Goal: Information Seeking & Learning: Learn about a topic

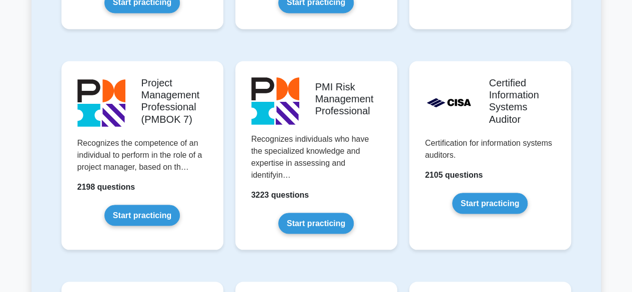
scroll to position [827, 0]
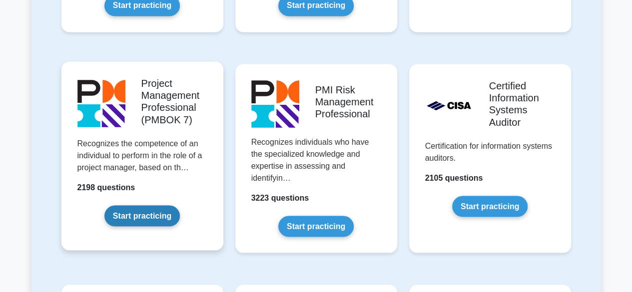
click at [151, 214] on link "Start practicing" at bounding box center [141, 215] width 75 height 21
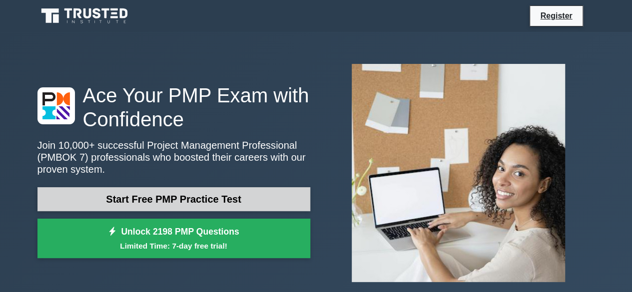
click at [151, 194] on link "Start Free PMP Practice Test" at bounding box center [173, 199] width 273 height 24
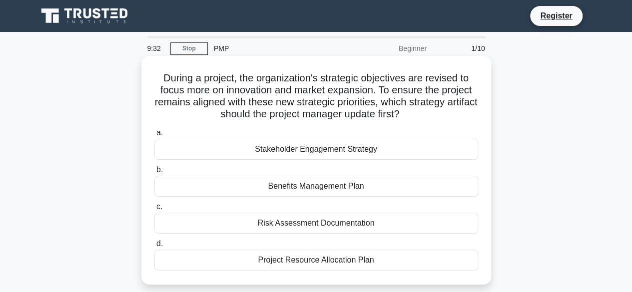
click at [240, 182] on div "Benefits Management Plan" at bounding box center [316, 186] width 324 height 21
click at [154, 173] on input "b. Benefits Management Plan" at bounding box center [154, 170] width 0 height 6
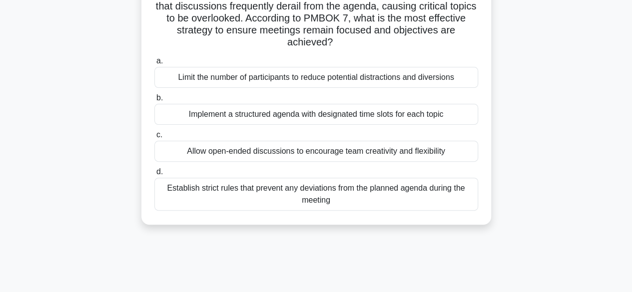
scroll to position [88, 0]
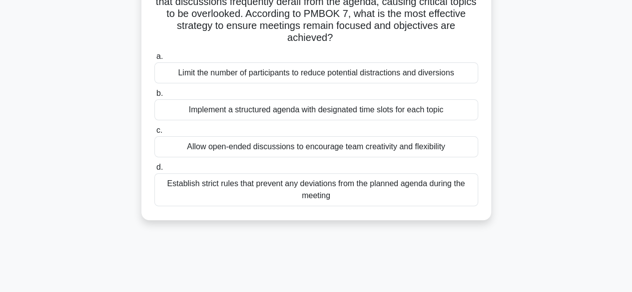
click at [249, 107] on div "Implement a structured agenda with designated time slots for each topic" at bounding box center [316, 109] width 324 height 21
click at [154, 97] on input "b. Implement a structured agenda with designated time slots for each topic" at bounding box center [154, 93] width 0 height 6
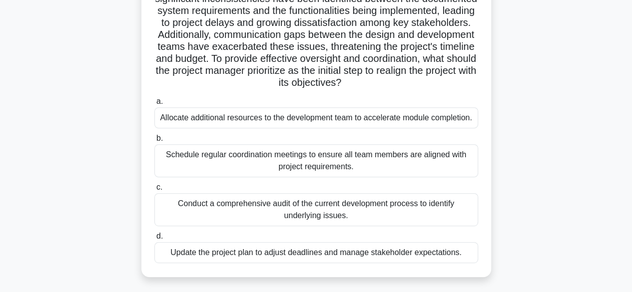
scroll to position [131, 0]
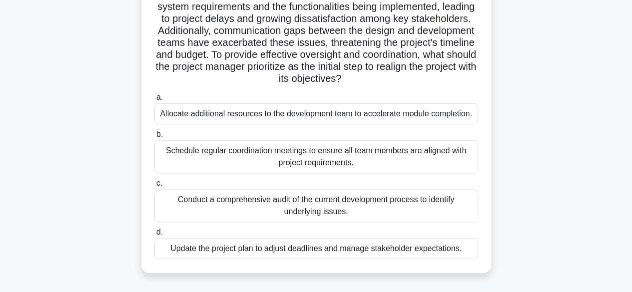
click at [184, 197] on div "Conduct a comprehensive audit of the current development process to identify un…" at bounding box center [316, 205] width 324 height 33
click at [154, 187] on input "c. Conduct a comprehensive audit of the current development process to identify…" at bounding box center [154, 183] width 0 height 6
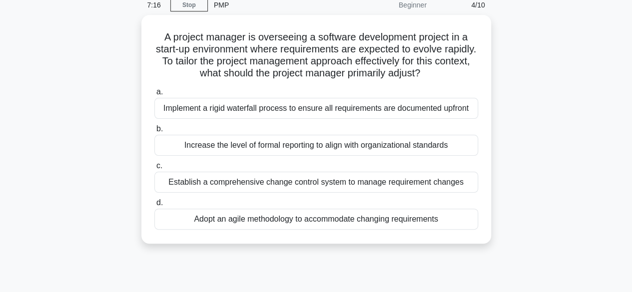
scroll to position [46, 0]
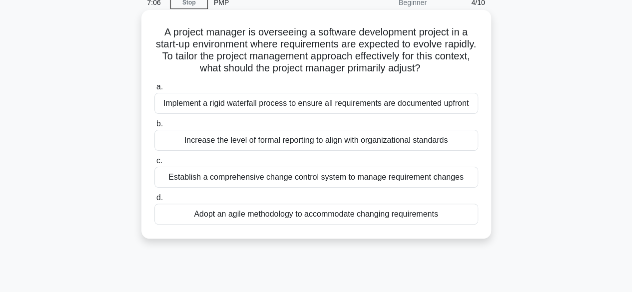
click at [192, 220] on div "Adopt an agile methodology to accommodate changing requirements" at bounding box center [316, 214] width 324 height 21
click at [154, 201] on input "d. Adopt an agile methodology to accommodate changing requirements" at bounding box center [154, 198] width 0 height 6
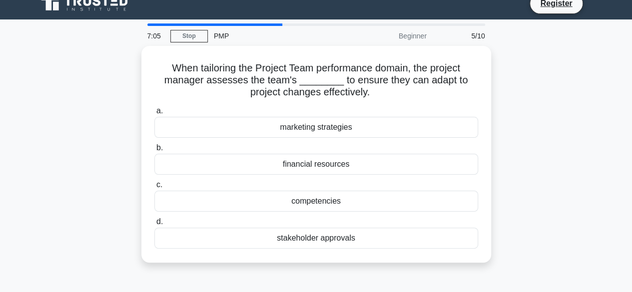
scroll to position [0, 0]
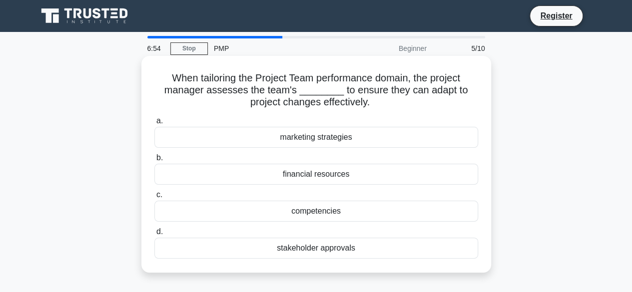
click at [281, 210] on div "competencies" at bounding box center [316, 211] width 324 height 21
click at [154, 198] on input "c. competencies" at bounding box center [154, 195] width 0 height 6
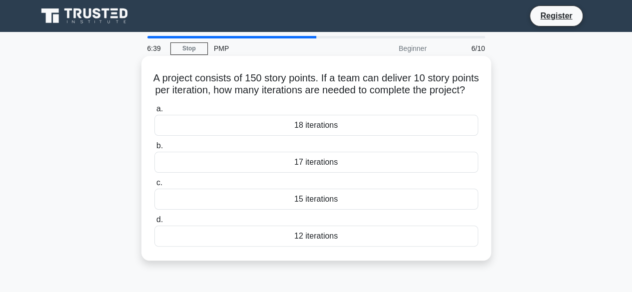
click at [286, 207] on div "15 iterations" at bounding box center [316, 199] width 324 height 21
click at [154, 186] on input "c. 15 iterations" at bounding box center [154, 183] width 0 height 6
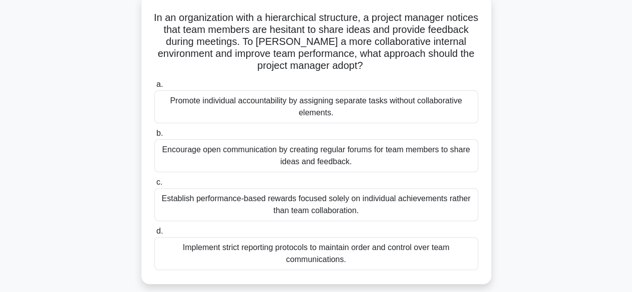
scroll to position [63, 0]
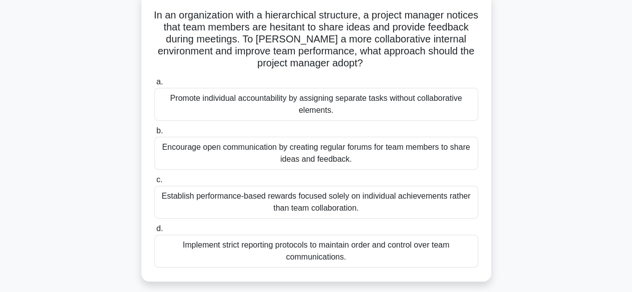
click at [206, 160] on div "Encourage open communication by creating regular forums for team members to sha…" at bounding box center [316, 153] width 324 height 33
click at [154, 134] on input "b. Encourage open communication by creating regular forums for team members to …" at bounding box center [154, 131] width 0 height 6
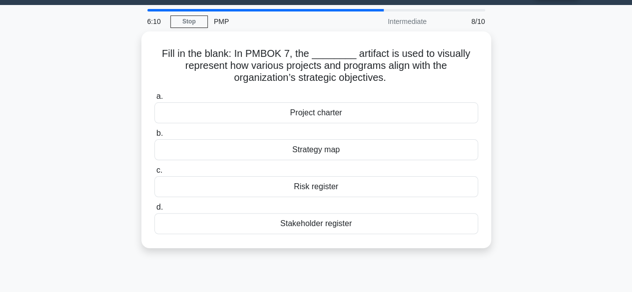
scroll to position [0, 0]
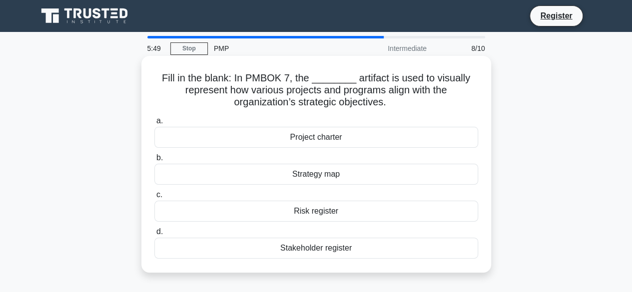
click at [243, 173] on div "Strategy map" at bounding box center [316, 174] width 324 height 21
click at [154, 161] on input "b. Strategy map" at bounding box center [154, 158] width 0 height 6
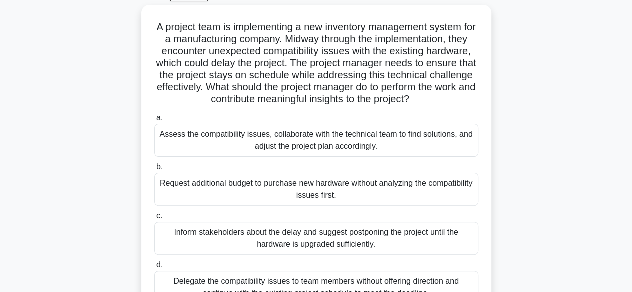
scroll to position [65, 0]
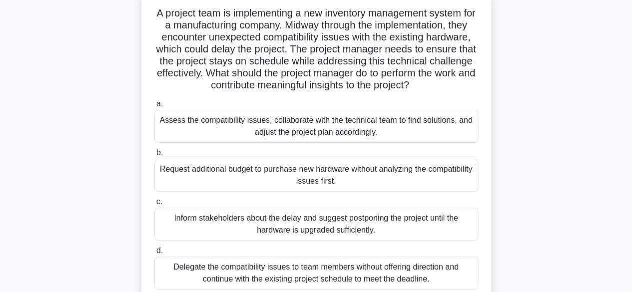
click at [176, 121] on div "Assess the compatibility issues, collaborate with the technical team to find so…" at bounding box center [316, 126] width 324 height 33
click at [154, 107] on input "a. Assess the compatibility issues, collaborate with the technical team to find…" at bounding box center [154, 104] width 0 height 6
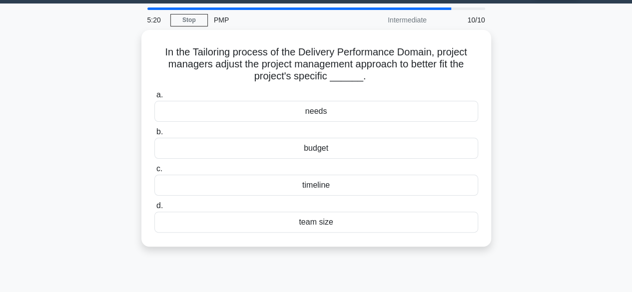
scroll to position [0, 0]
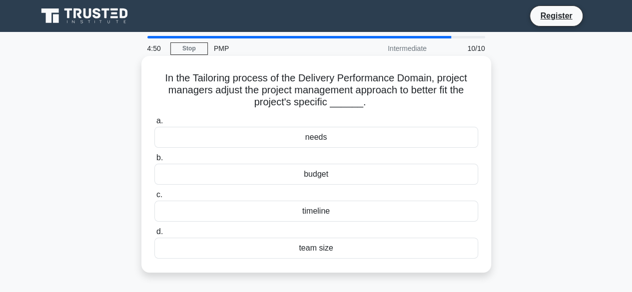
click at [292, 212] on div "timeline" at bounding box center [316, 211] width 324 height 21
click at [154, 198] on input "c. timeline" at bounding box center [154, 195] width 0 height 6
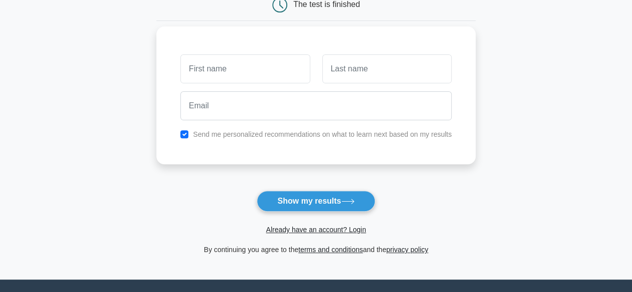
scroll to position [117, 0]
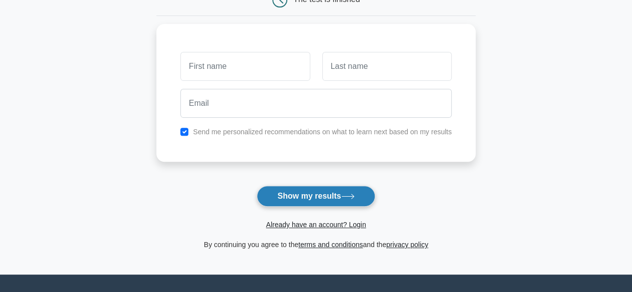
click at [329, 195] on button "Show my results" at bounding box center [316, 196] width 118 height 21
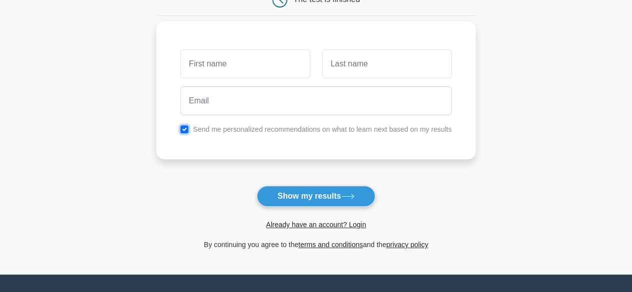
click at [186, 127] on input "checkbox" at bounding box center [184, 129] width 8 height 8
checkbox input "false"
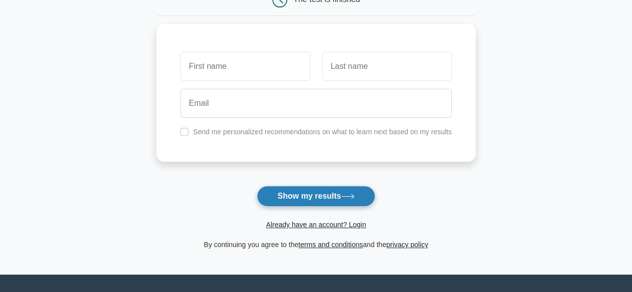
click at [321, 195] on button "Show my results" at bounding box center [316, 196] width 118 height 21
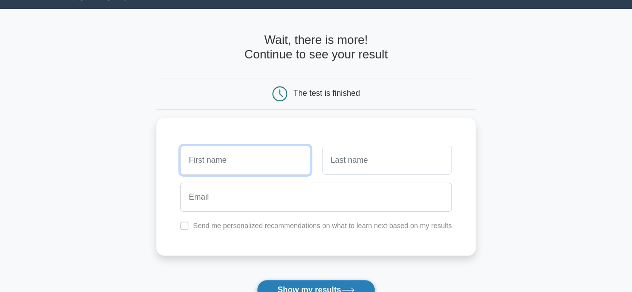
scroll to position [26, 0]
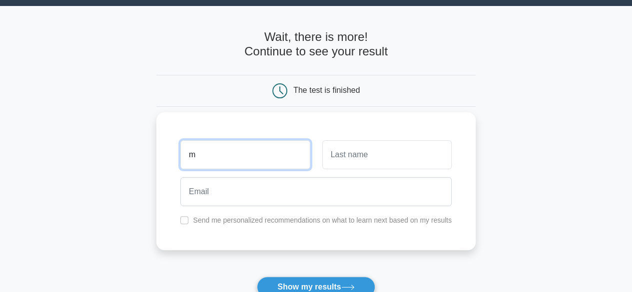
type input "[PERSON_NAME]"
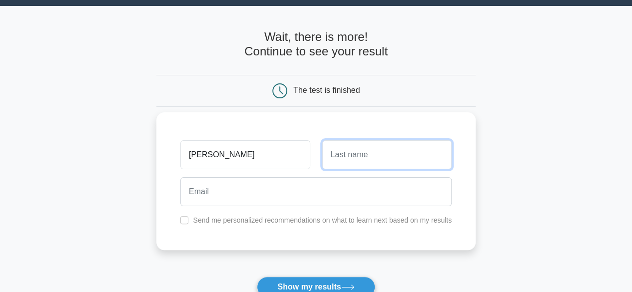
click at [337, 159] on input "text" at bounding box center [386, 154] width 129 height 29
type input "Kyomugisha"
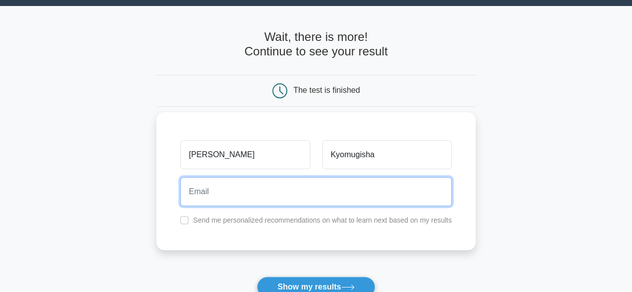
click at [246, 202] on input "email" at bounding box center [315, 191] width 271 height 29
type input "[EMAIL_ADDRESS][DOMAIN_NAME]"
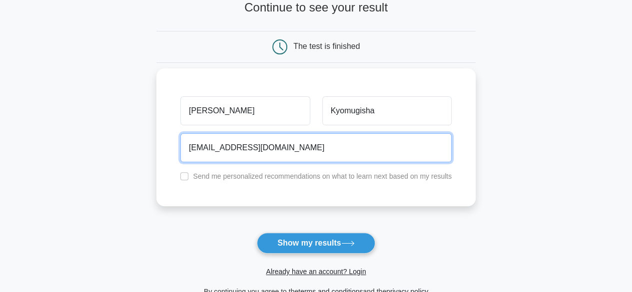
scroll to position [71, 0]
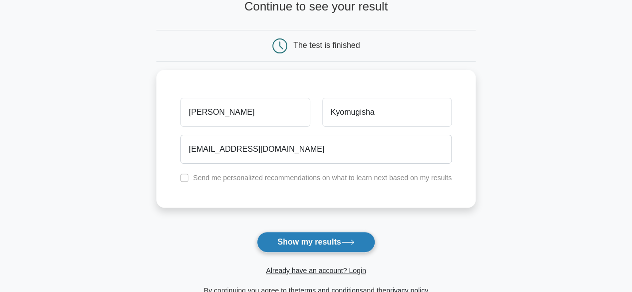
click at [294, 237] on button "Show my results" at bounding box center [316, 242] width 118 height 21
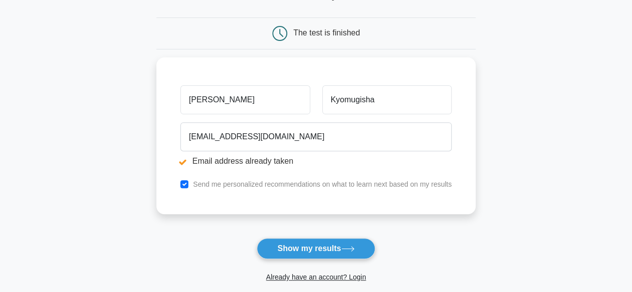
scroll to position [125, 0]
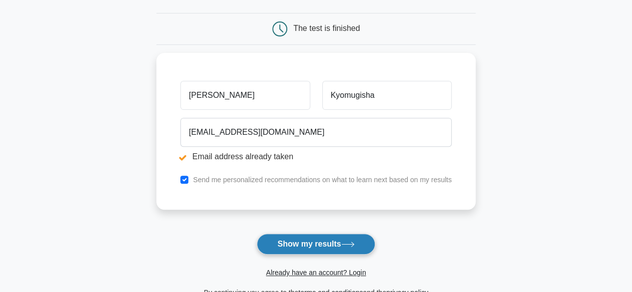
click at [307, 247] on button "Show my results" at bounding box center [316, 244] width 118 height 21
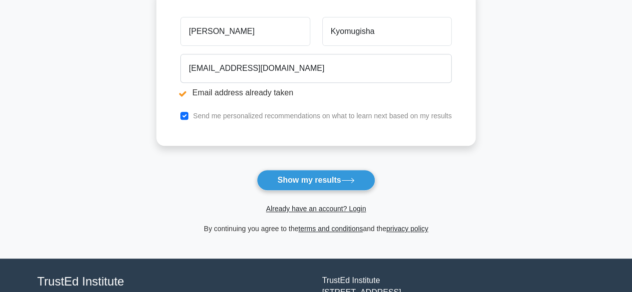
scroll to position [189, 0]
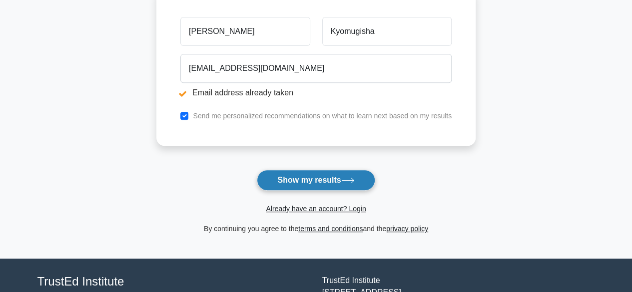
click at [354, 178] on icon at bounding box center [347, 180] width 13 height 5
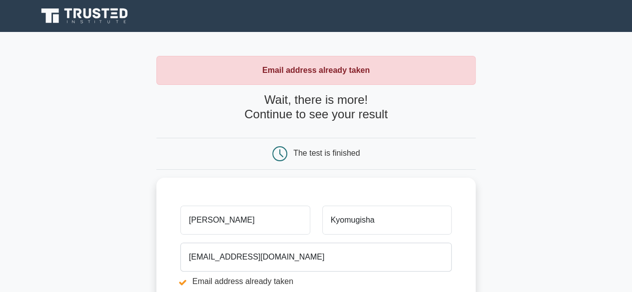
click at [318, 154] on div "The test is finished" at bounding box center [326, 153] width 66 height 8
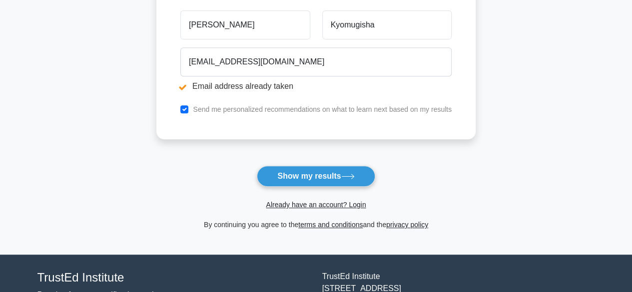
scroll to position [195, 0]
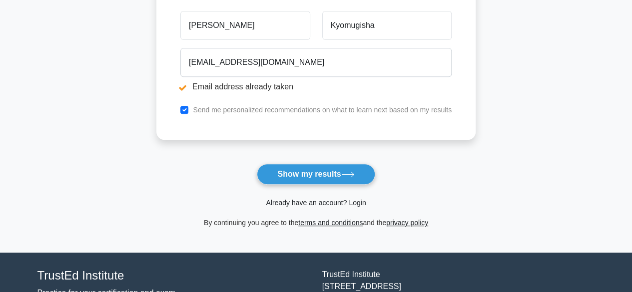
click at [354, 204] on link "Already have an account? Login" at bounding box center [316, 203] width 100 height 8
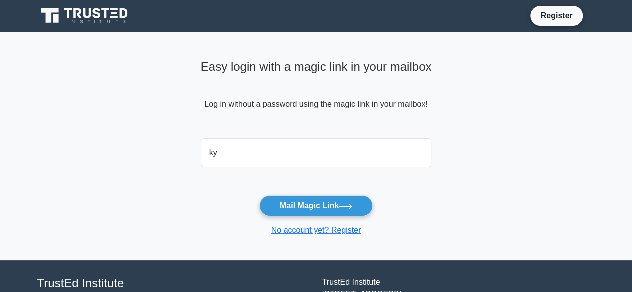
type input "kyomugishamima@gmail.com"
click at [391, 155] on input "kyomugishamima@gmail.com" at bounding box center [316, 152] width 231 height 29
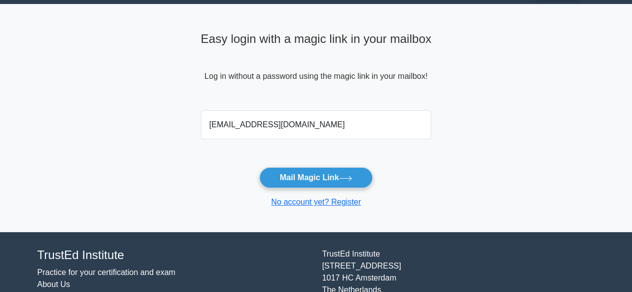
scroll to position [77, 0]
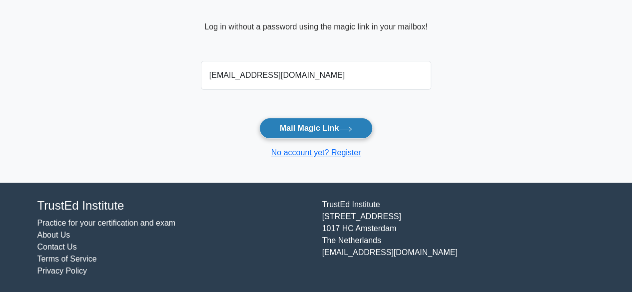
click at [325, 129] on button "Mail Magic Link" at bounding box center [315, 128] width 113 height 21
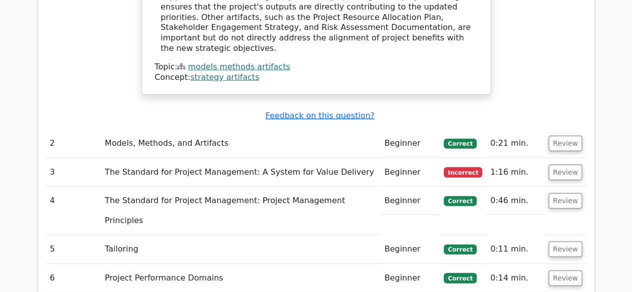
scroll to position [1153, 0]
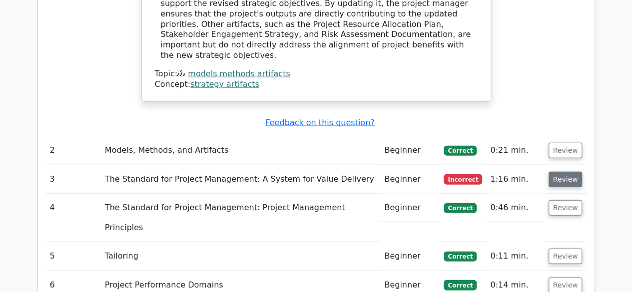
click at [567, 172] on button "Review" at bounding box center [565, 179] width 34 height 15
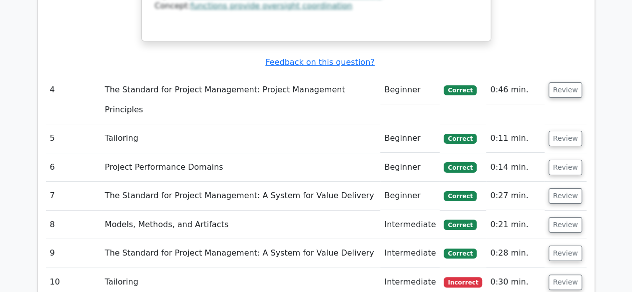
scroll to position [1859, 0]
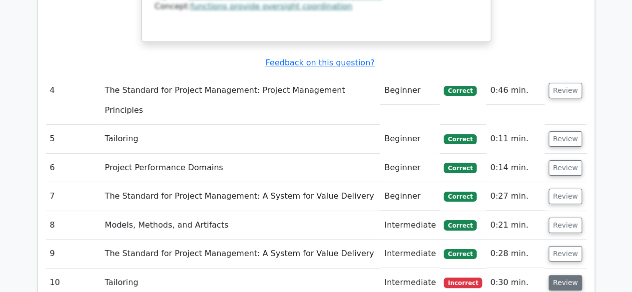
click at [563, 275] on button "Review" at bounding box center [565, 282] width 34 height 15
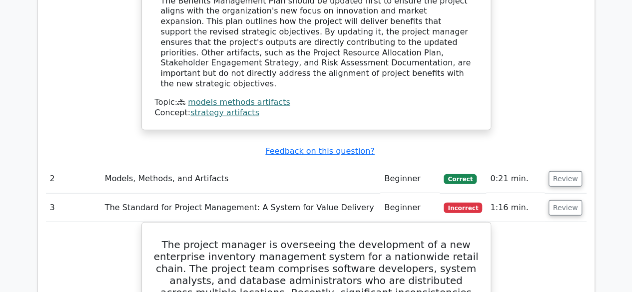
scroll to position [1122, 0]
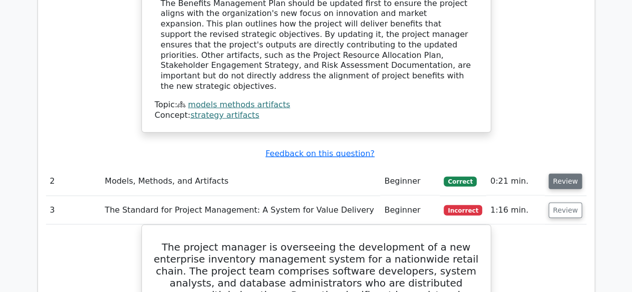
click at [558, 174] on button "Review" at bounding box center [565, 181] width 34 height 15
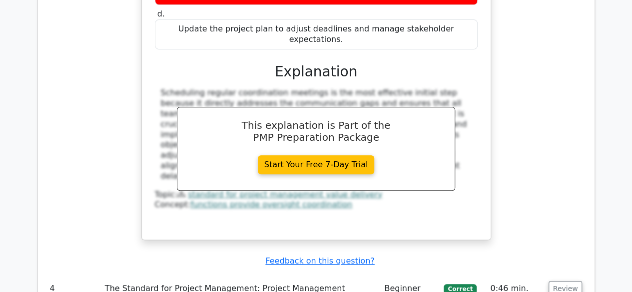
scroll to position [2123, 0]
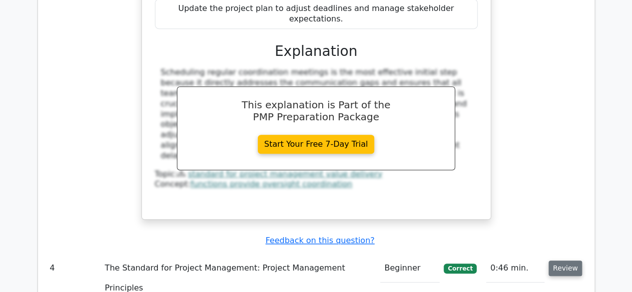
click at [561, 261] on button "Review" at bounding box center [565, 268] width 34 height 15
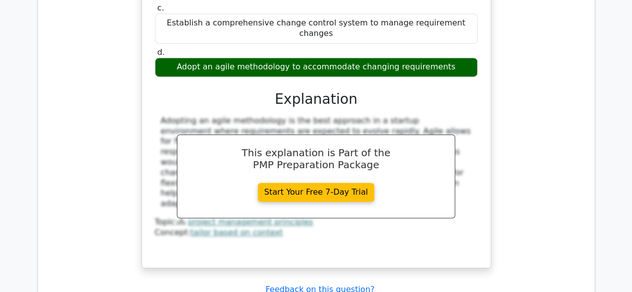
scroll to position [2583, 0]
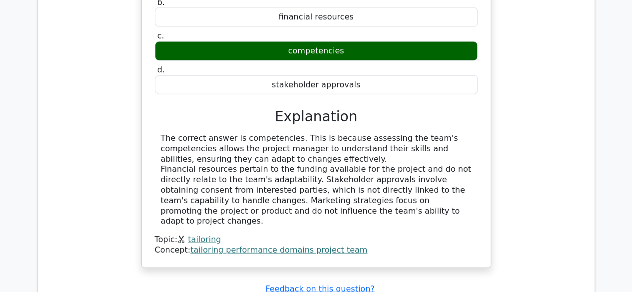
scroll to position [3012, 0]
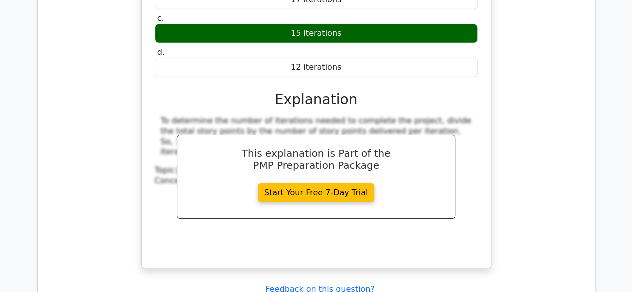
scroll to position [3454, 0]
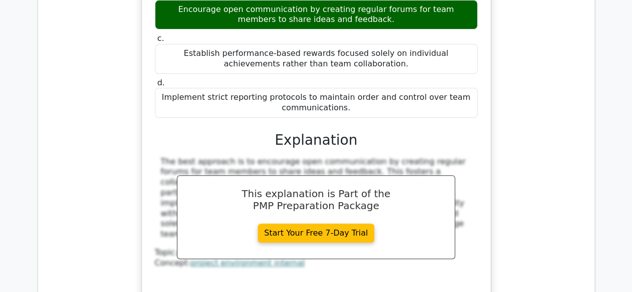
scroll to position [3921, 0]
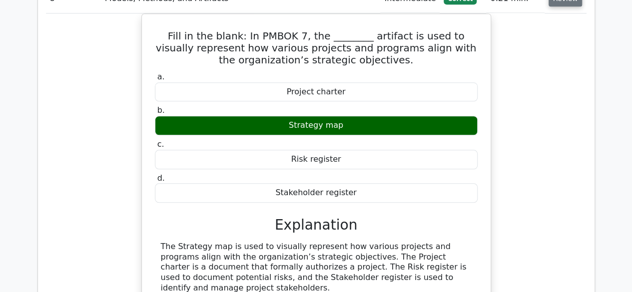
scroll to position [4279, 0]
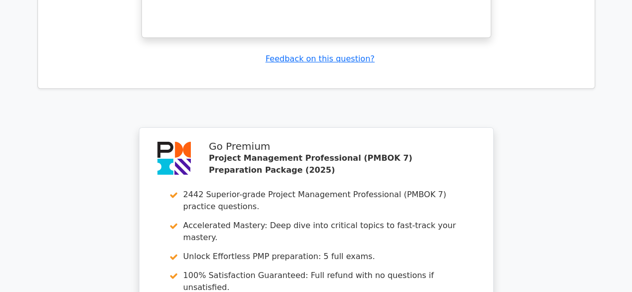
scroll to position [5591, 0]
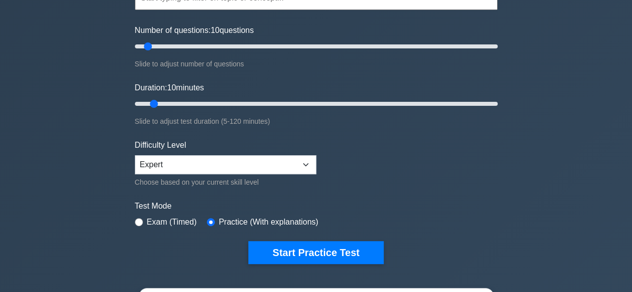
scroll to position [113, 0]
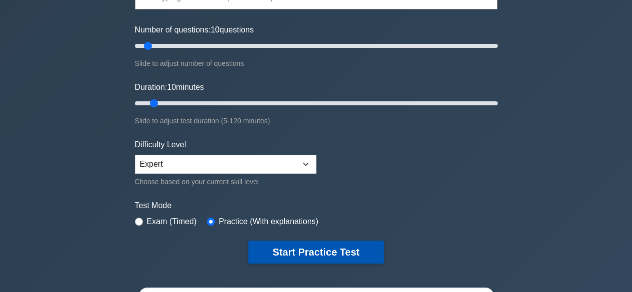
click at [305, 251] on button "Start Practice Test" at bounding box center [315, 252] width 135 height 23
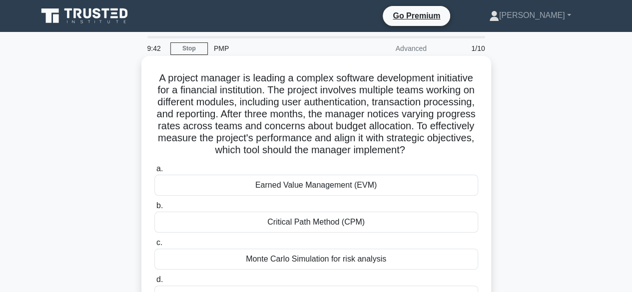
click at [340, 196] on div "Earned Value Management (EVM)" at bounding box center [316, 185] width 324 height 21
click at [154, 172] on input "a. Earned Value Management (EVM)" at bounding box center [154, 169] width 0 height 6
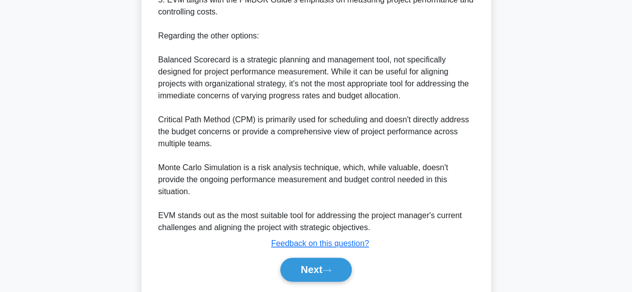
scroll to position [544, 0]
click at [321, 259] on button "Next" at bounding box center [315, 269] width 71 height 24
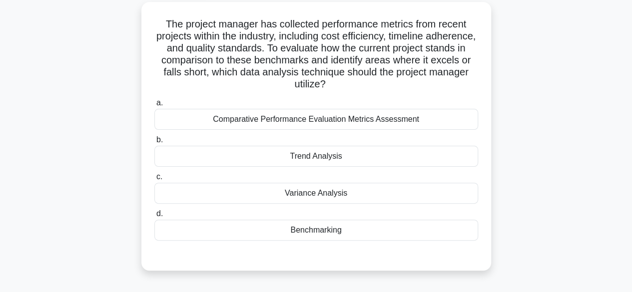
scroll to position [49, 0]
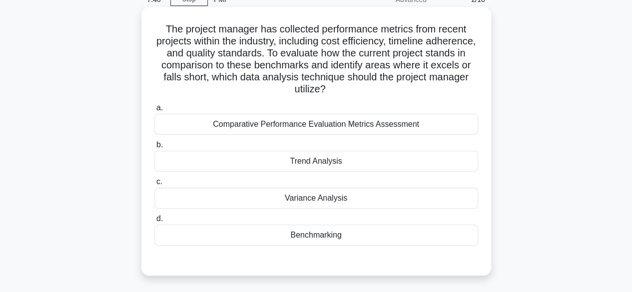
click at [282, 129] on div "Comparative Performance Evaluation Metrics Assessment" at bounding box center [316, 124] width 324 height 21
click at [154, 111] on input "a. Comparative Performance Evaluation Metrics Assessment" at bounding box center [154, 108] width 0 height 6
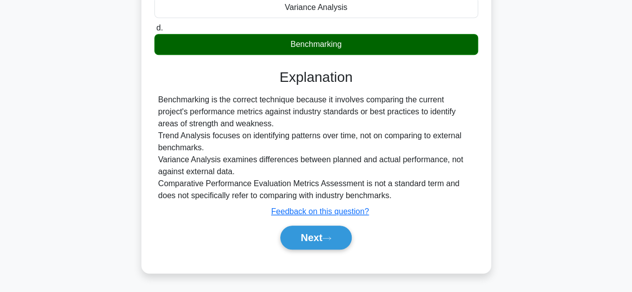
scroll to position [244, 0]
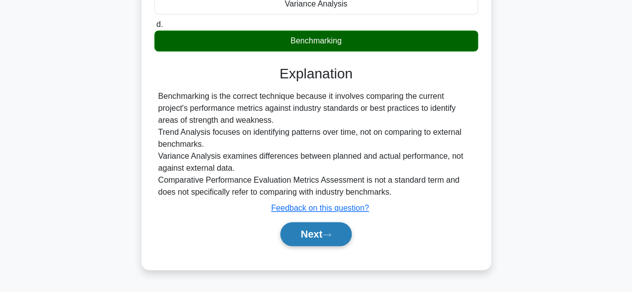
click at [305, 229] on button "Next" at bounding box center [315, 234] width 71 height 24
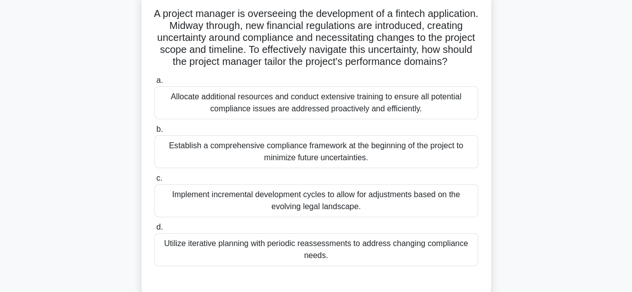
scroll to position [66, 0]
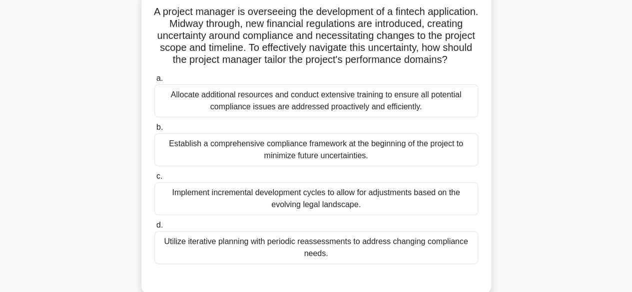
click at [182, 253] on div "Utilize iterative planning with periodic reassessments to address changing comp…" at bounding box center [316, 247] width 324 height 33
click at [154, 229] on input "d. Utilize iterative planning with periodic reassessments to address changing c…" at bounding box center [154, 225] width 0 height 6
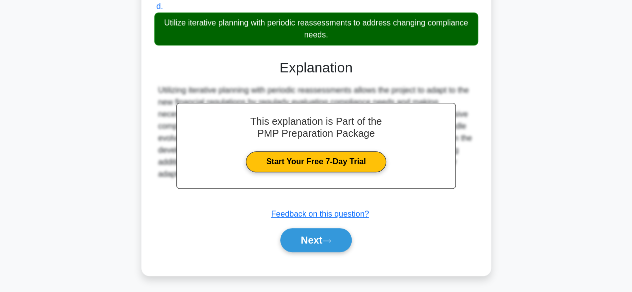
scroll to position [298, 0]
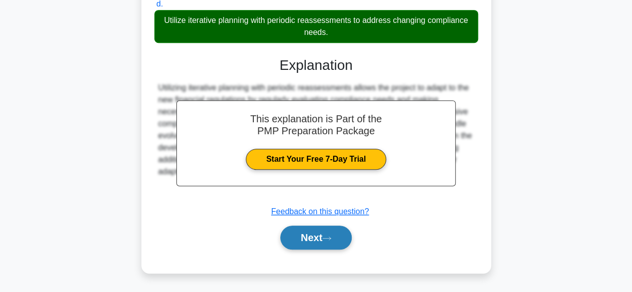
click at [332, 237] on button "Next" at bounding box center [315, 238] width 71 height 24
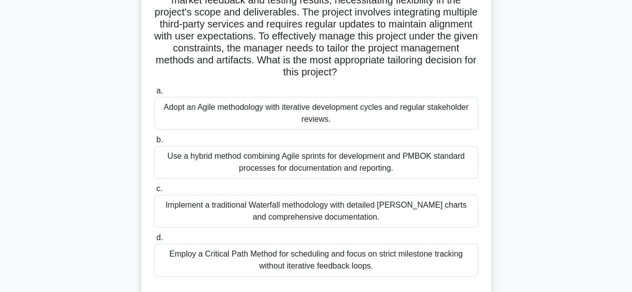
scroll to position [147, 0]
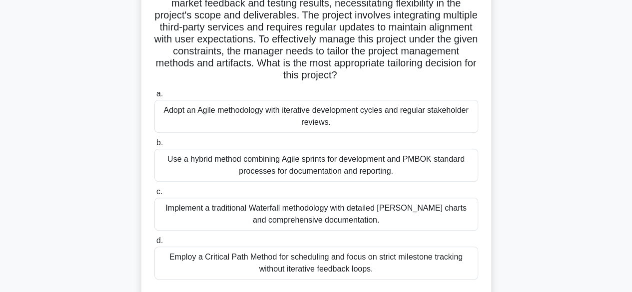
click at [428, 165] on div "Use a hybrid method combining Agile sprints for development and PMBOK standard …" at bounding box center [316, 165] width 324 height 33
click at [154, 146] on input "b. Use a hybrid method combining Agile sprints for development and PMBOK standa…" at bounding box center [154, 143] width 0 height 6
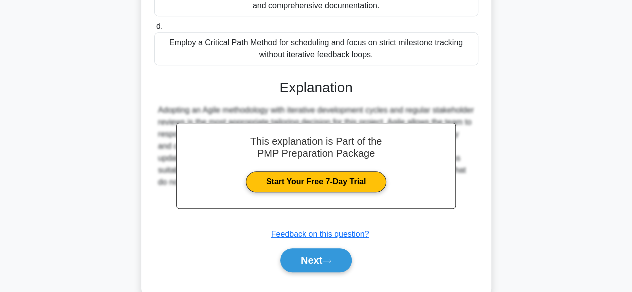
scroll to position [383, 0]
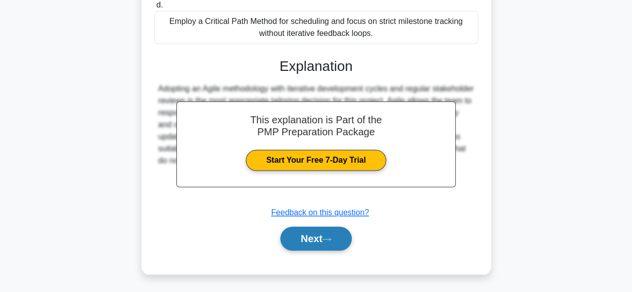
click at [312, 246] on button "Next" at bounding box center [315, 239] width 71 height 24
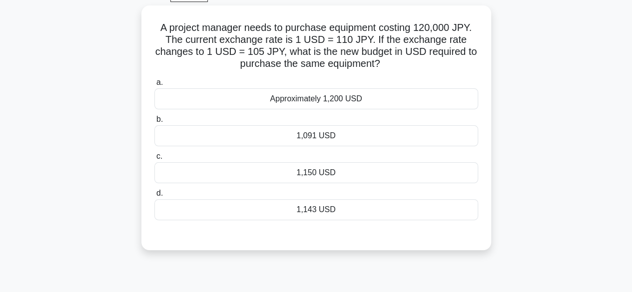
scroll to position [45, 0]
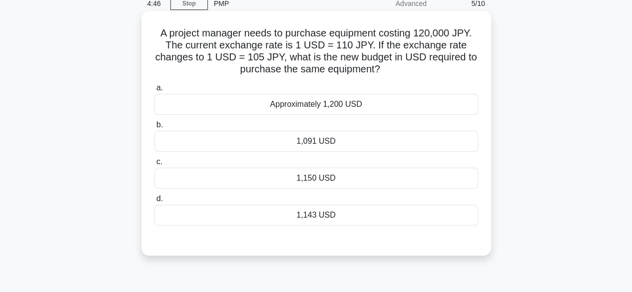
click at [409, 181] on div "1,150 USD" at bounding box center [316, 178] width 324 height 21
click at [154, 165] on input "c. 1,150 USD" at bounding box center [154, 162] width 0 height 6
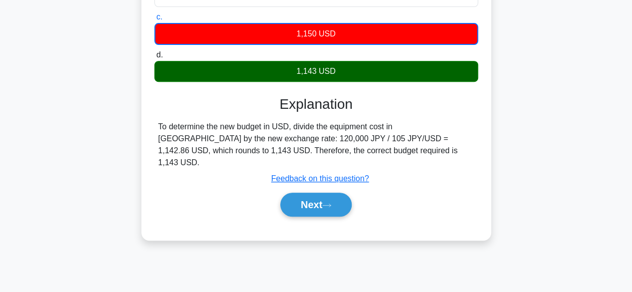
scroll to position [198, 0]
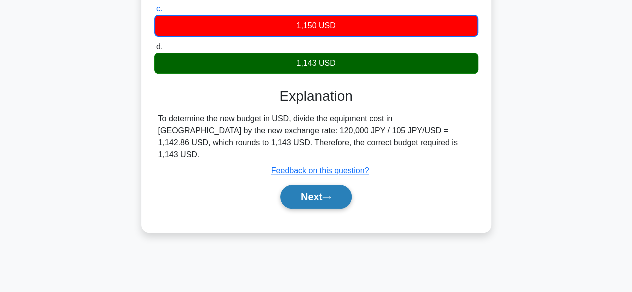
click at [331, 196] on icon at bounding box center [327, 197] width 8 height 3
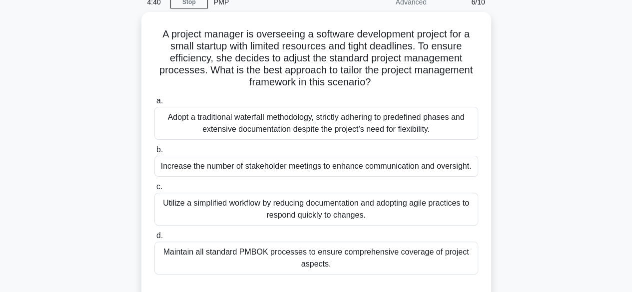
scroll to position [46, 0]
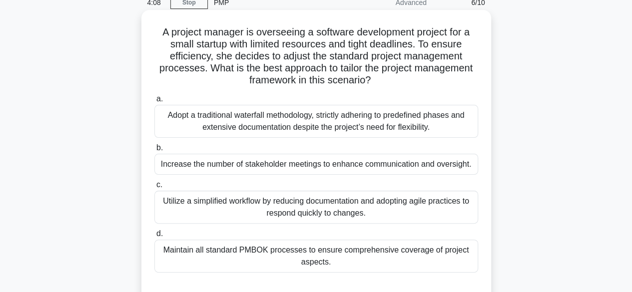
click at [420, 213] on div "Utilize a simplified workflow by reducing documentation and adopting agile prac…" at bounding box center [316, 207] width 324 height 33
click at [154, 188] on input "c. Utilize a simplified workflow by reducing documentation and adopting agile p…" at bounding box center [154, 185] width 0 height 6
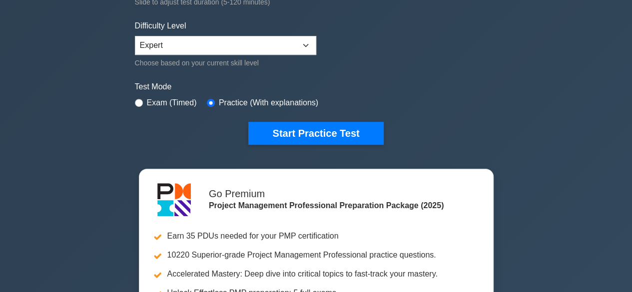
scroll to position [234, 0]
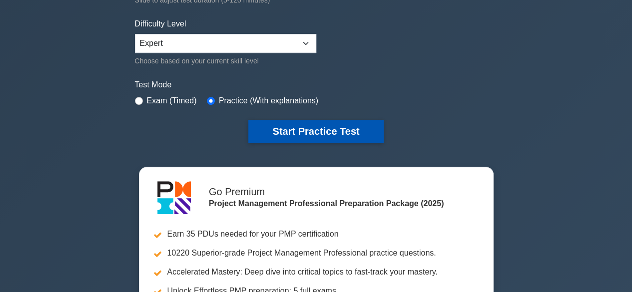
click at [350, 124] on button "Start Practice Test" at bounding box center [315, 131] width 135 height 23
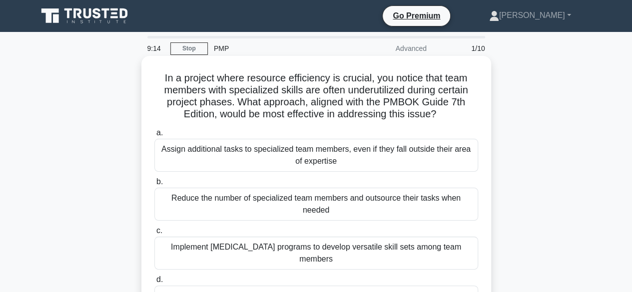
click at [325, 242] on div "Implement cross-training programs to develop versatile skill sets among team me…" at bounding box center [316, 253] width 324 height 33
click at [154, 234] on input "c. Implement cross-training programs to develop versatile skill sets among team…" at bounding box center [154, 231] width 0 height 6
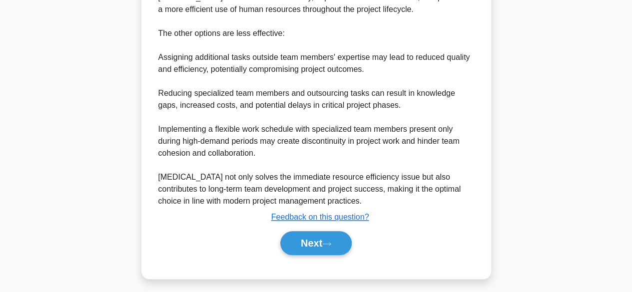
scroll to position [442, 0]
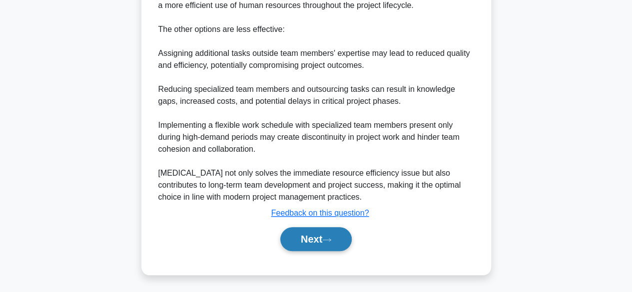
click at [311, 245] on button "Next" at bounding box center [315, 239] width 71 height 24
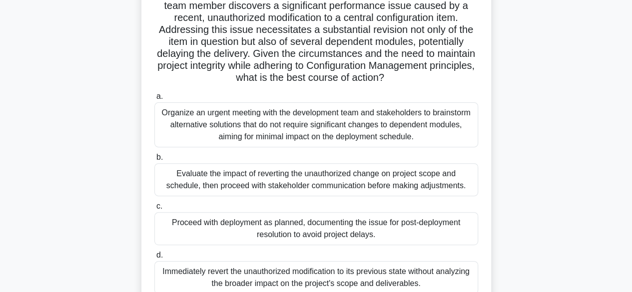
scroll to position [123, 0]
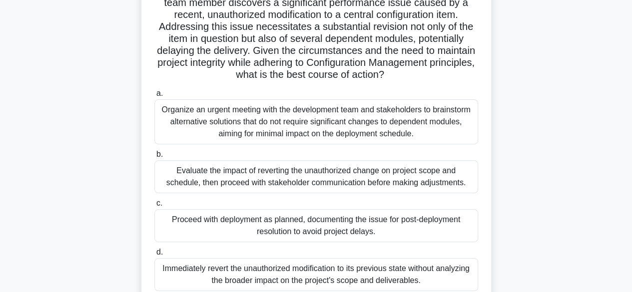
click at [423, 179] on div "Evaluate the impact of reverting the unauthorized change on project scope and s…" at bounding box center [316, 176] width 324 height 33
click at [154, 158] on input "b. Evaluate the impact of reverting the unauthorized change on project scope an…" at bounding box center [154, 154] width 0 height 6
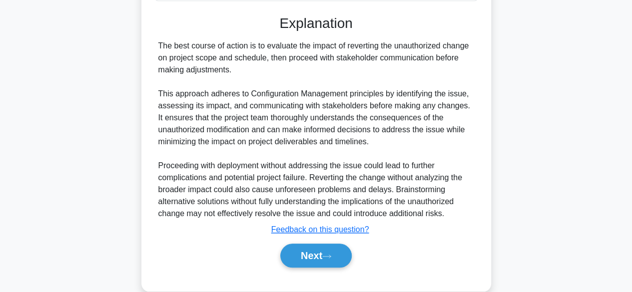
scroll to position [430, 0]
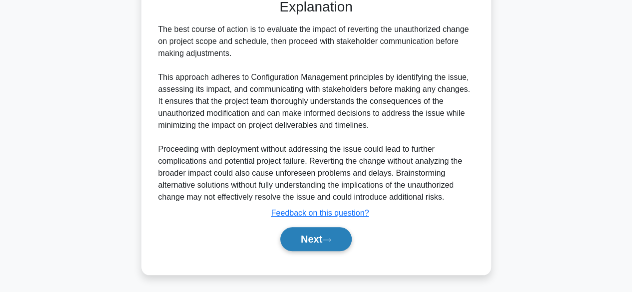
click at [331, 238] on icon at bounding box center [326, 239] width 9 height 5
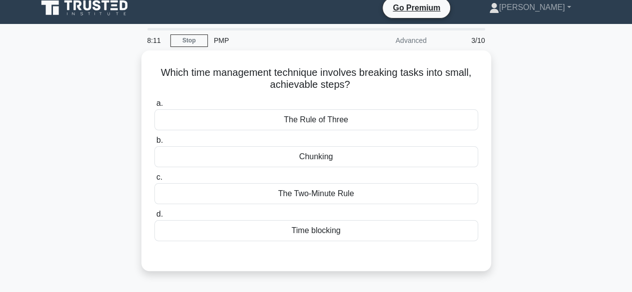
scroll to position [0, 0]
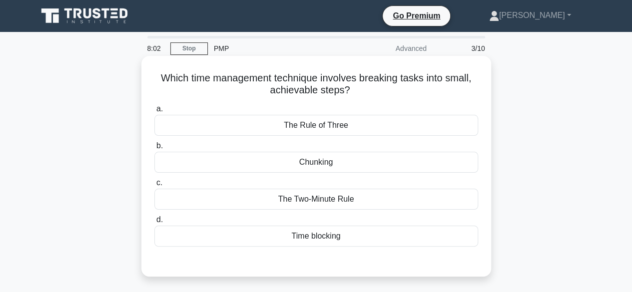
click at [345, 167] on div "Chunking" at bounding box center [316, 162] width 324 height 21
click at [154, 149] on input "b. Chunking" at bounding box center [154, 146] width 0 height 6
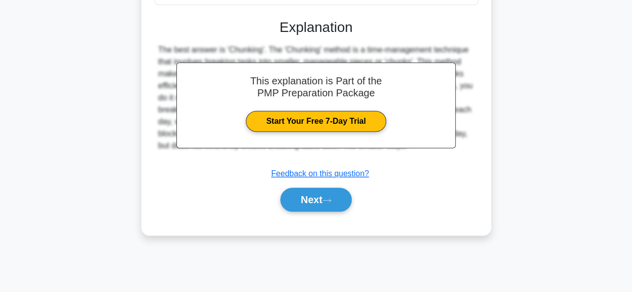
scroll to position [247, 0]
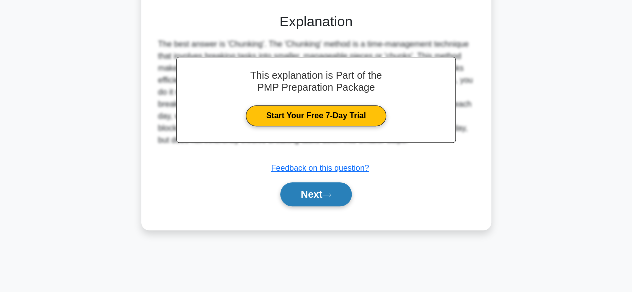
click at [316, 195] on button "Next" at bounding box center [315, 194] width 71 height 24
click at [321, 193] on button "Next" at bounding box center [315, 194] width 71 height 24
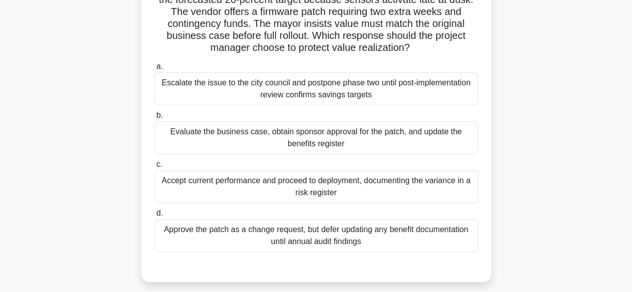
scroll to position [94, 0]
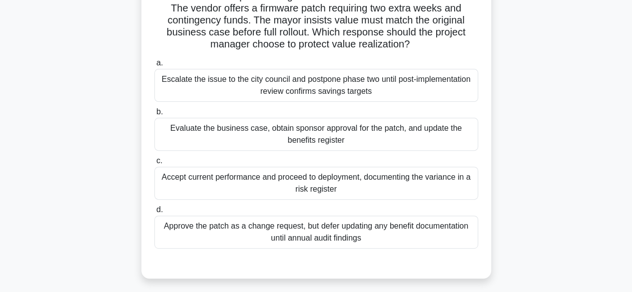
click at [390, 139] on div "Evaluate the business case, obtain sponsor approval for the patch, and update t…" at bounding box center [316, 134] width 324 height 33
click at [154, 115] on input "b. Evaluate the business case, obtain sponsor approval for the patch, and updat…" at bounding box center [154, 112] width 0 height 6
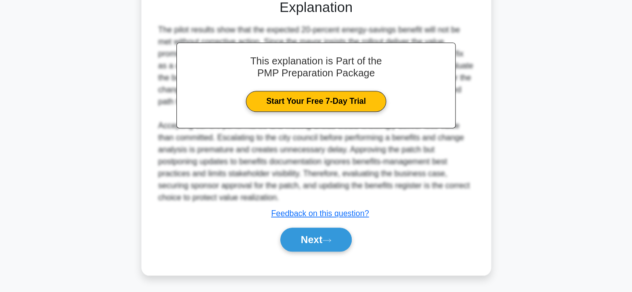
scroll to position [358, 0]
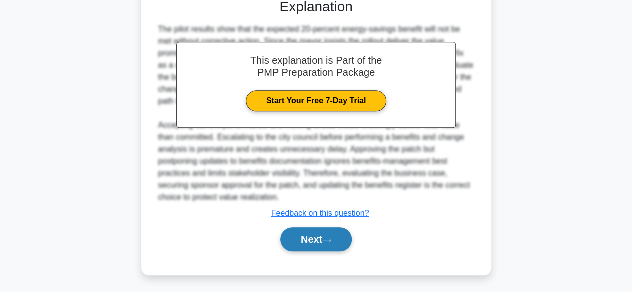
click at [319, 236] on button "Next" at bounding box center [315, 239] width 71 height 24
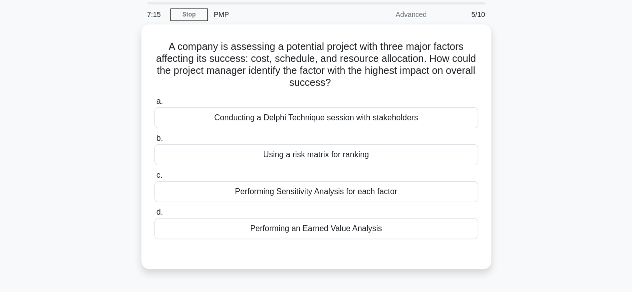
scroll to position [23, 0]
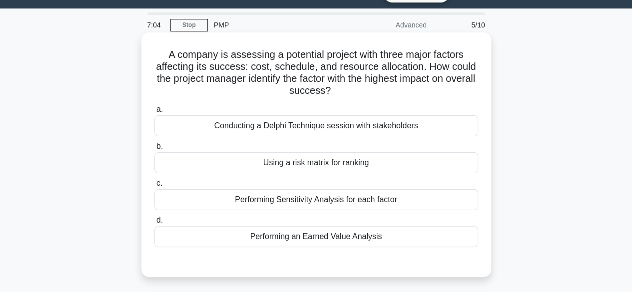
click at [353, 238] on div "Performing an Earned Value Analysis" at bounding box center [316, 236] width 324 height 21
click at [154, 224] on input "d. Performing an Earned Value Analysis" at bounding box center [154, 220] width 0 height 6
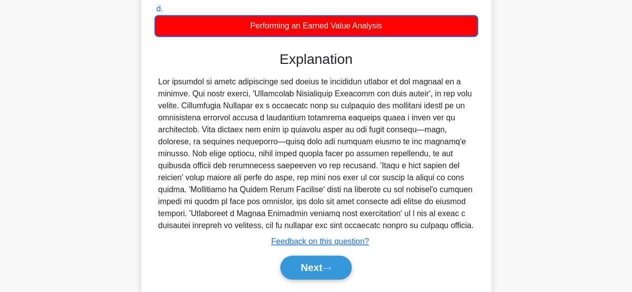
scroll to position [264, 0]
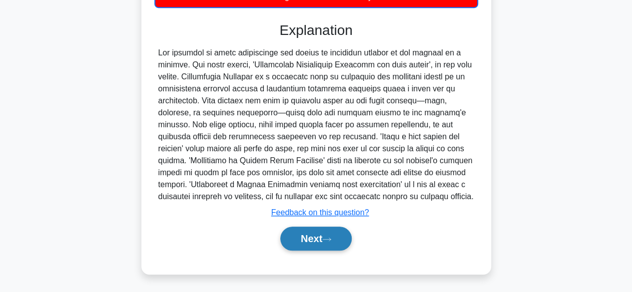
click at [325, 241] on button "Next" at bounding box center [315, 239] width 71 height 24
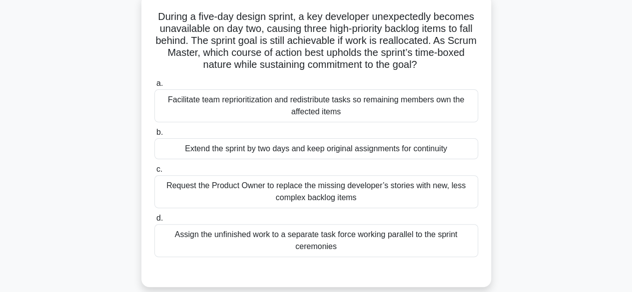
scroll to position [43, 0]
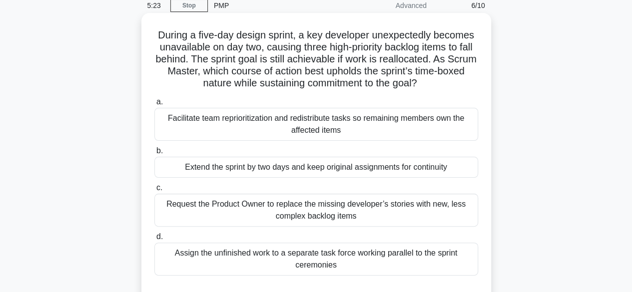
click at [343, 126] on div "Facilitate team reprioritization and redistribute tasks so remaining members ow…" at bounding box center [316, 124] width 324 height 33
click at [154, 105] on input "a. Facilitate team reprioritization and redistribute tasks so remaining members…" at bounding box center [154, 102] width 0 height 6
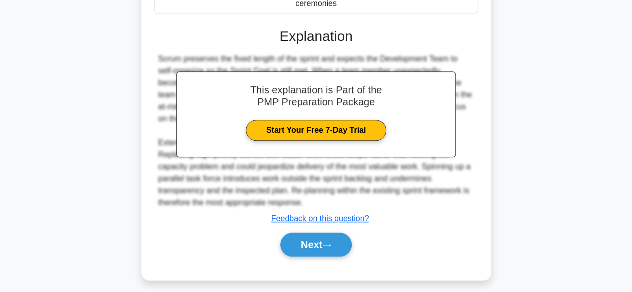
scroll to position [310, 0]
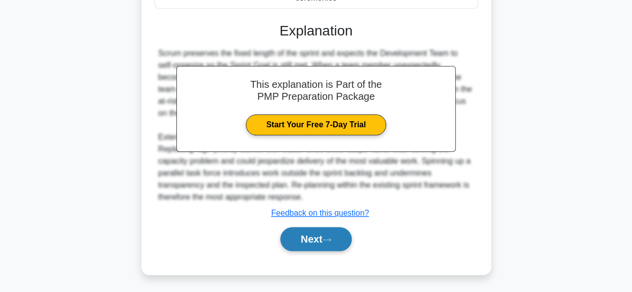
click at [328, 233] on button "Next" at bounding box center [315, 239] width 71 height 24
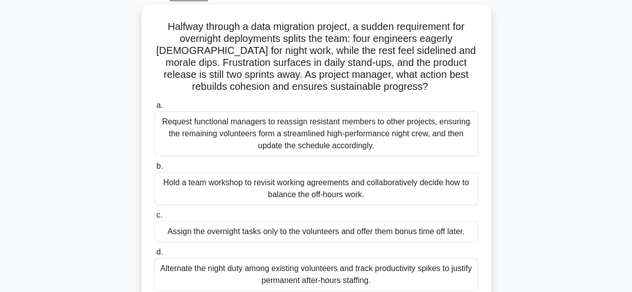
scroll to position [55, 0]
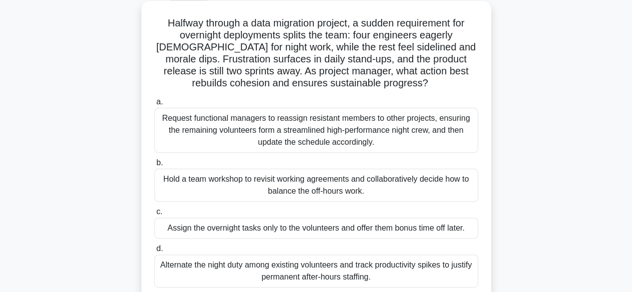
click at [325, 185] on div "Hold a team workshop to revisit working agreements and collaboratively decide h…" at bounding box center [316, 185] width 324 height 33
click at [154, 166] on input "b. Hold a team workshop to revisit working agreements and collaboratively decid…" at bounding box center [154, 163] width 0 height 6
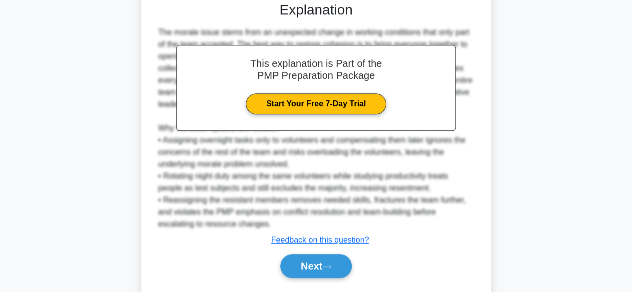
scroll to position [382, 0]
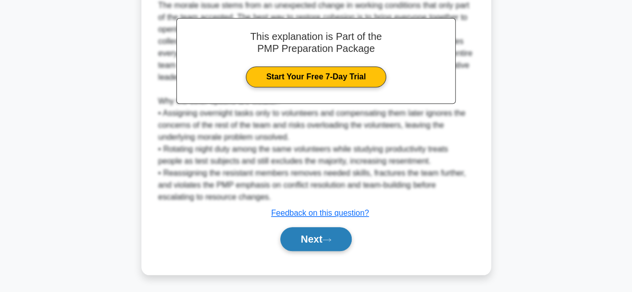
click at [321, 245] on button "Next" at bounding box center [315, 239] width 71 height 24
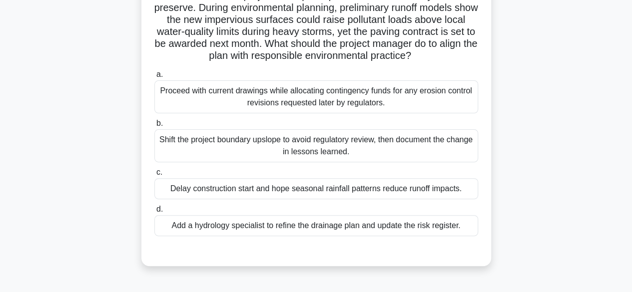
scroll to position [85, 0]
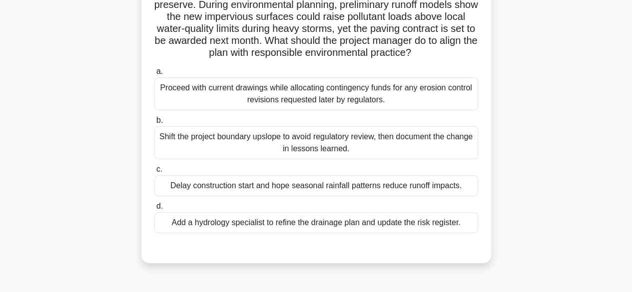
click at [382, 97] on div "Proceed with current drawings while allocating contingency funds for any erosio…" at bounding box center [316, 93] width 324 height 33
click at [154, 75] on input "a. Proceed with current drawings while allocating contingency funds for any ero…" at bounding box center [154, 71] width 0 height 6
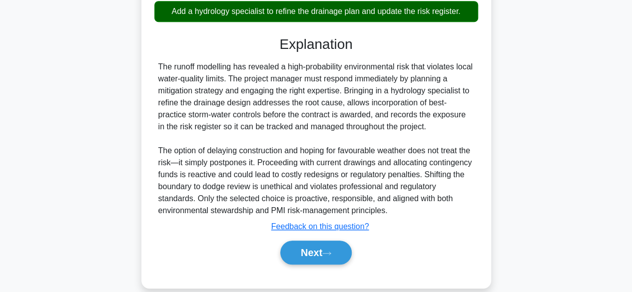
scroll to position [305, 0]
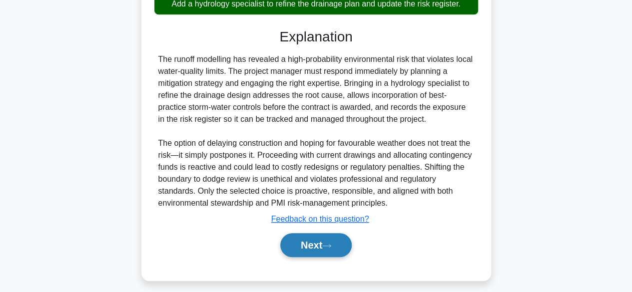
click at [305, 247] on button "Next" at bounding box center [315, 245] width 71 height 24
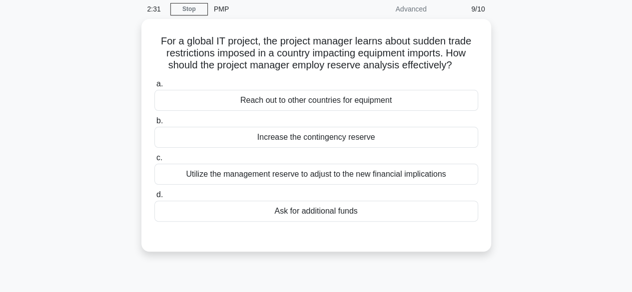
scroll to position [0, 0]
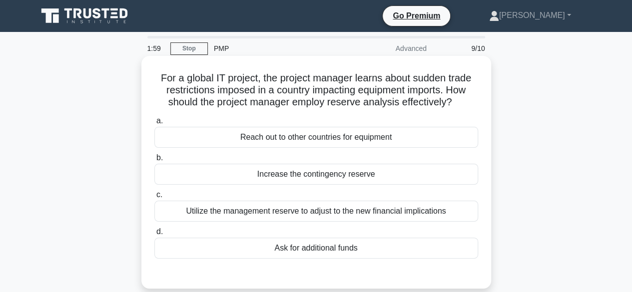
click at [365, 212] on div "Utilize the management reserve to adjust to the new financial implications" at bounding box center [316, 211] width 324 height 21
click at [154, 198] on input "c. Utilize the management reserve to adjust to the new financial implications" at bounding box center [154, 195] width 0 height 6
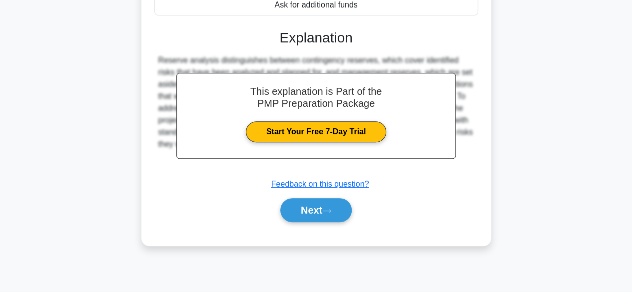
scroll to position [247, 0]
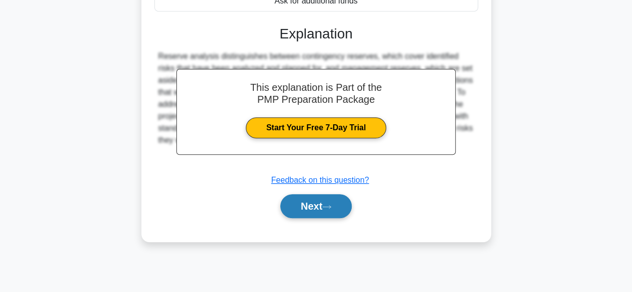
click at [321, 210] on button "Next" at bounding box center [315, 206] width 71 height 24
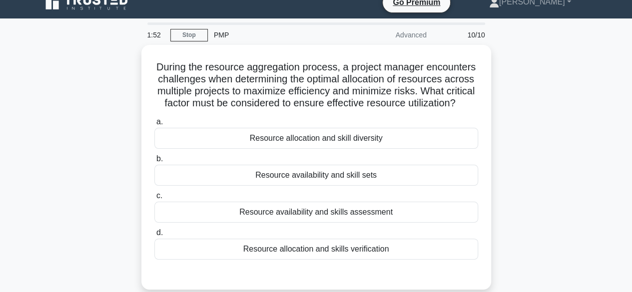
scroll to position [17, 0]
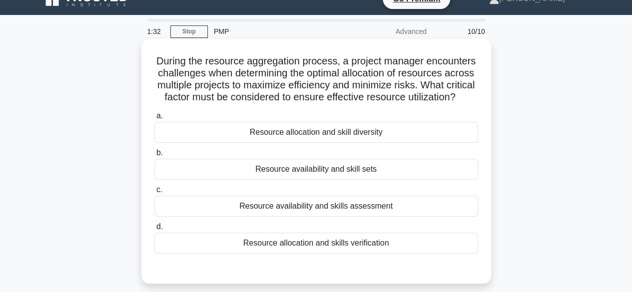
click at [314, 143] on div "Resource allocation and skill diversity" at bounding box center [316, 132] width 324 height 21
click at [154, 119] on input "a. Resource allocation and skill diversity" at bounding box center [154, 116] width 0 height 6
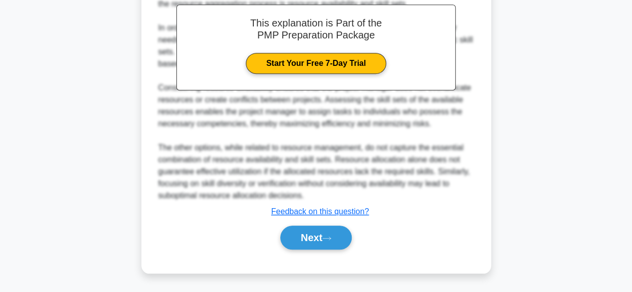
scroll to position [336, 0]
click at [317, 246] on button "Next" at bounding box center [315, 238] width 71 height 24
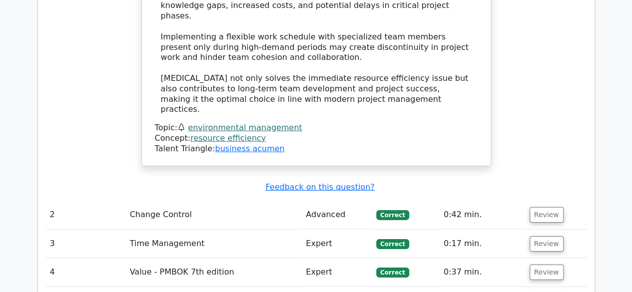
scroll to position [1448, 0]
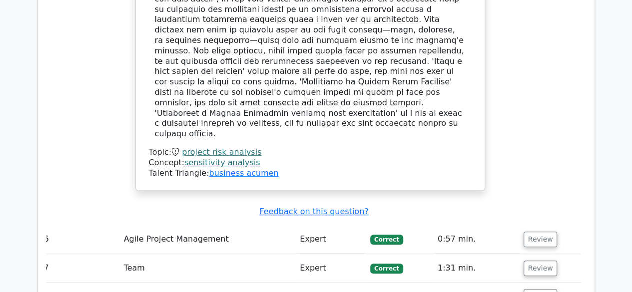
scroll to position [2028, 0]
click at [541, 289] on button "Review" at bounding box center [540, 296] width 34 height 15
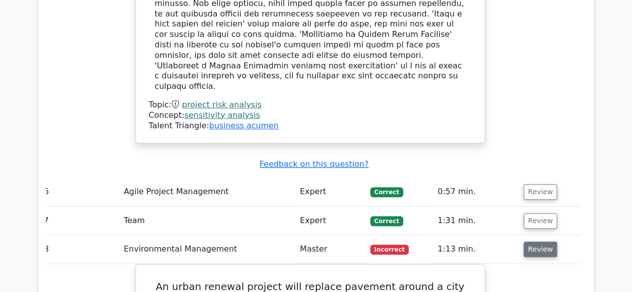
scroll to position [2069, 0]
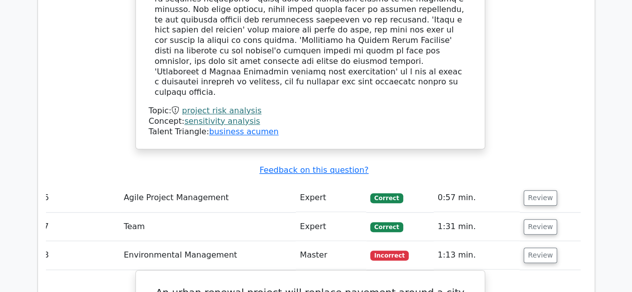
click at [391, 251] on span "Incorrect" at bounding box center [389, 256] width 38 height 10
click at [538, 248] on button "Review" at bounding box center [540, 255] width 34 height 15
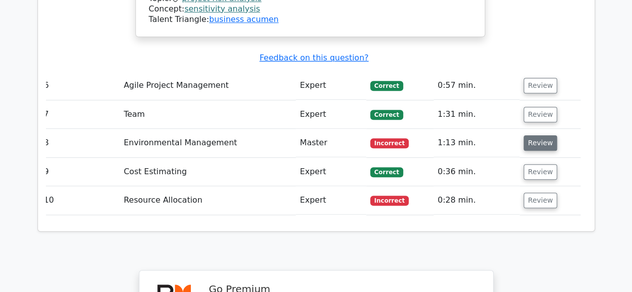
scroll to position [2156, 0]
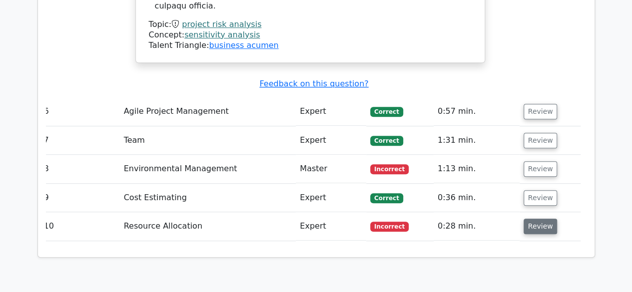
click at [535, 219] on button "Review" at bounding box center [540, 226] width 34 height 15
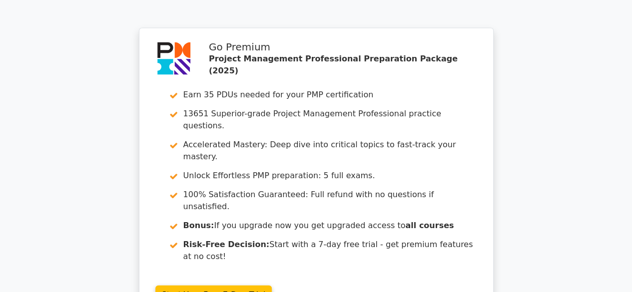
scroll to position [3012, 0]
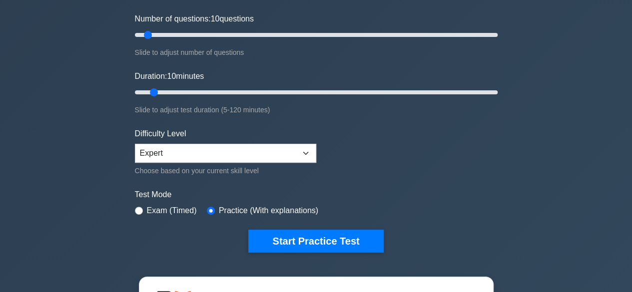
scroll to position [134, 0]
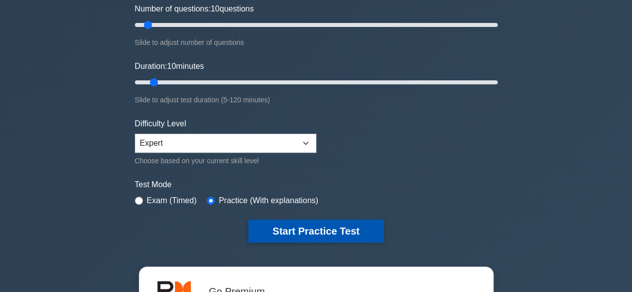
click at [316, 231] on button "Start Practice Test" at bounding box center [315, 231] width 135 height 23
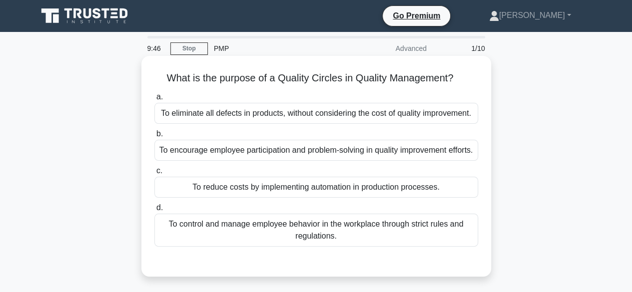
click at [307, 113] on div "To eliminate all defects in products, without considering the cost of quality i…" at bounding box center [316, 113] width 324 height 21
click at [154, 100] on input "a. To eliminate all defects in products, without considering the cost of qualit…" at bounding box center [154, 97] width 0 height 6
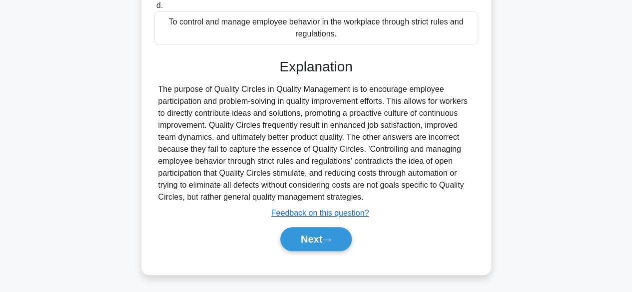
scroll to position [204, 0]
click at [291, 251] on button "Next" at bounding box center [315, 239] width 71 height 24
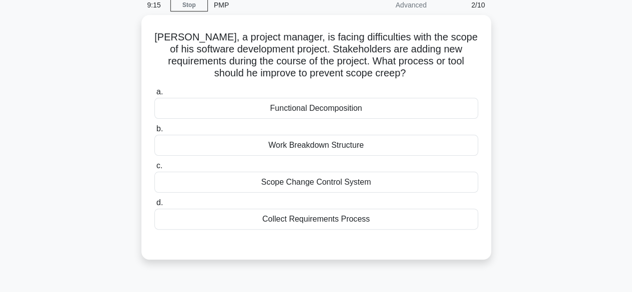
scroll to position [43, 0]
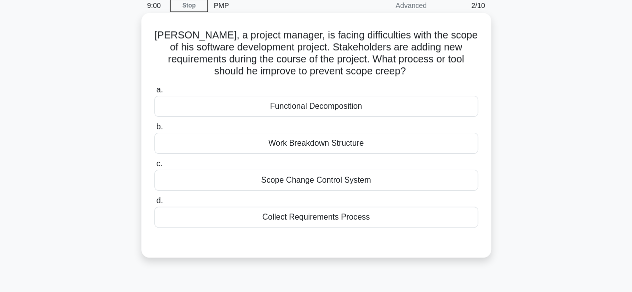
click at [251, 182] on div "Scope Change Control System" at bounding box center [316, 180] width 324 height 21
click at [154, 167] on input "c. Scope Change Control System" at bounding box center [154, 164] width 0 height 6
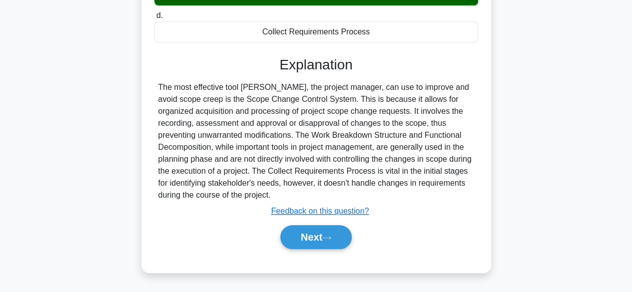
scroll to position [247, 0]
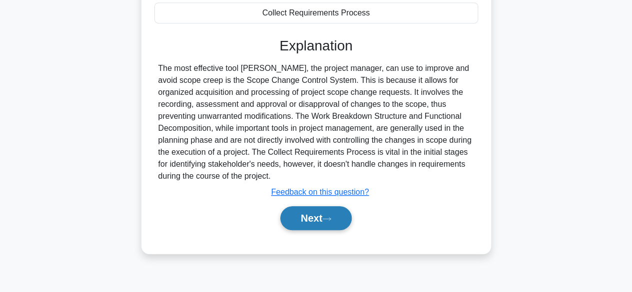
click at [307, 224] on button "Next" at bounding box center [315, 218] width 71 height 24
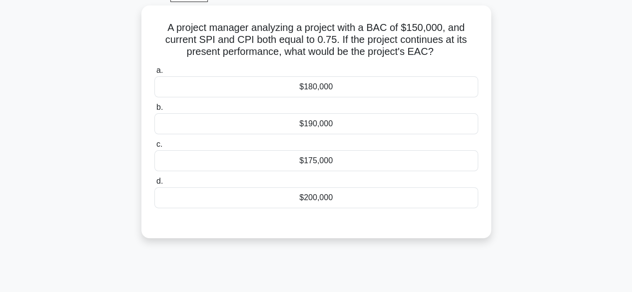
scroll to position [52, 0]
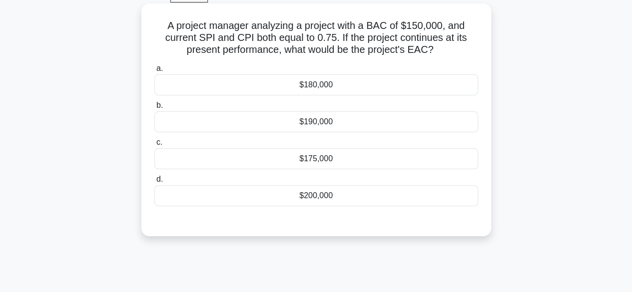
click at [299, 82] on div "$180,000" at bounding box center [316, 84] width 324 height 21
click at [154, 72] on input "a. $180,000" at bounding box center [154, 68] width 0 height 6
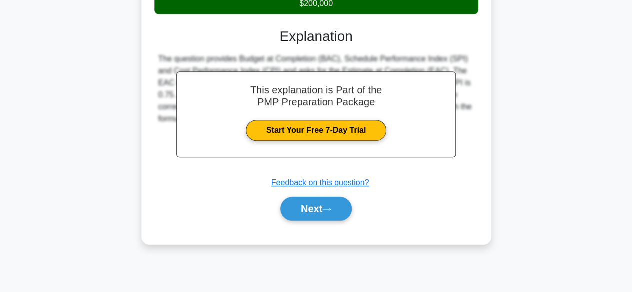
scroll to position [247, 0]
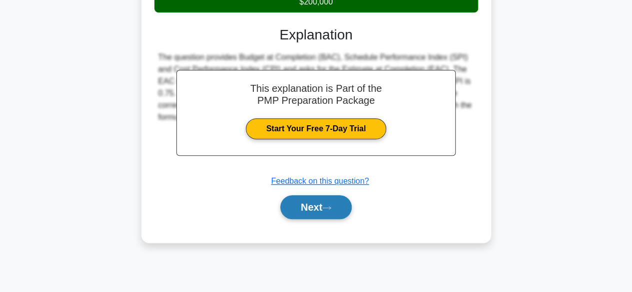
click at [295, 214] on button "Next" at bounding box center [315, 207] width 71 height 24
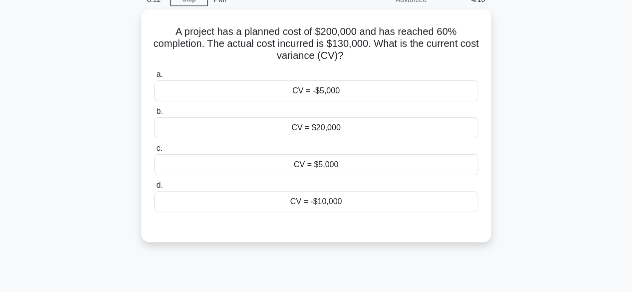
scroll to position [48, 0]
click at [257, 88] on div "CV = -$5,000" at bounding box center [316, 89] width 324 height 21
click at [154, 76] on input "a. CV = -$5,000" at bounding box center [154, 73] width 0 height 6
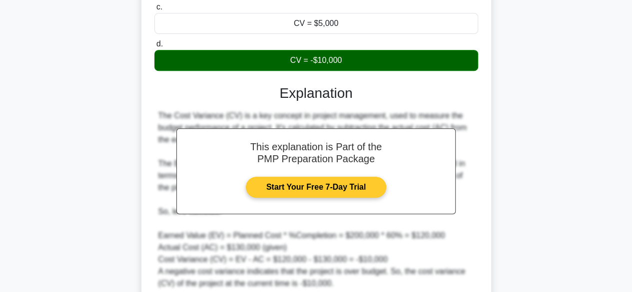
scroll to position [276, 0]
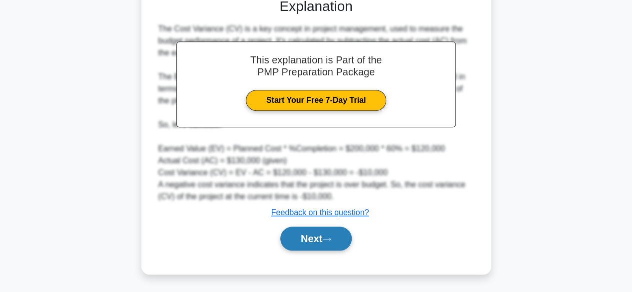
click at [310, 234] on button "Next" at bounding box center [315, 239] width 71 height 24
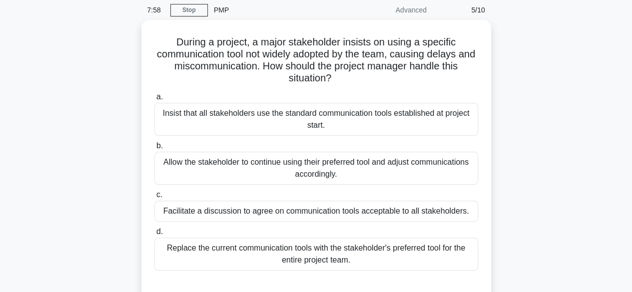
scroll to position [39, 0]
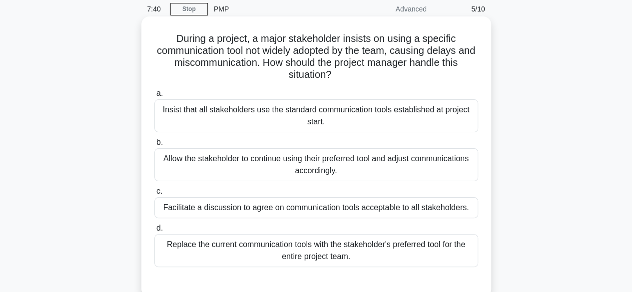
click at [297, 209] on div "Facilitate a discussion to agree on communication tools acceptable to all stake…" at bounding box center [316, 207] width 324 height 21
click at [154, 195] on input "c. Facilitate a discussion to agree on communication tools acceptable to all st…" at bounding box center [154, 191] width 0 height 6
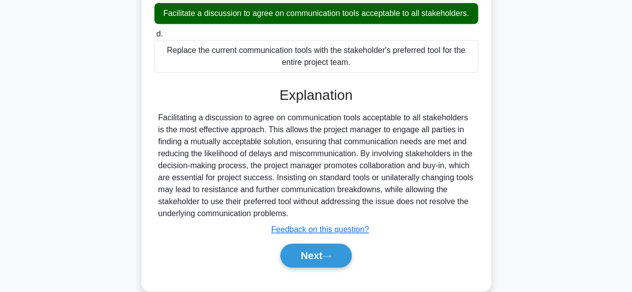
scroll to position [250, 0]
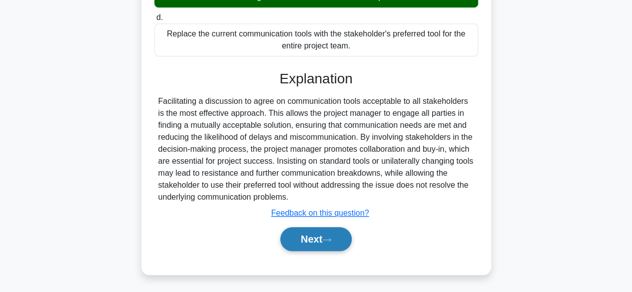
click at [298, 246] on button "Next" at bounding box center [315, 239] width 71 height 24
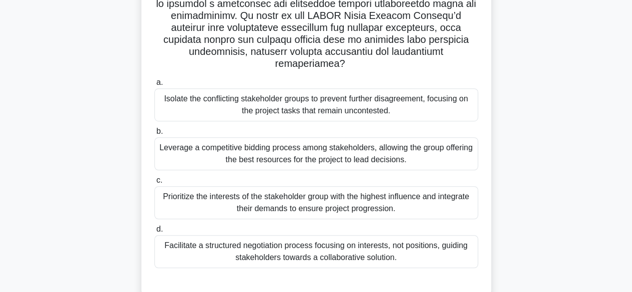
scroll to position [245, 0]
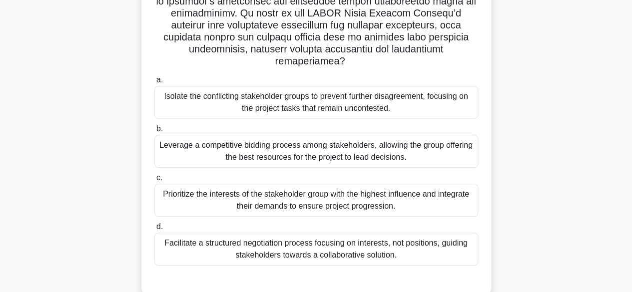
click at [387, 241] on div "Facilitate a structured negotiation process focusing on interests, not position…" at bounding box center [316, 249] width 324 height 33
click at [154, 230] on input "d. Facilitate a structured negotiation process focusing on interests, not posit…" at bounding box center [154, 227] width 0 height 6
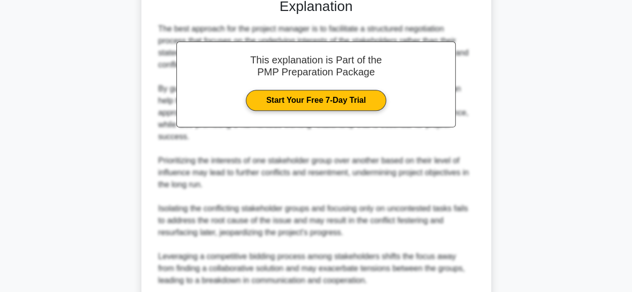
scroll to position [598, 0]
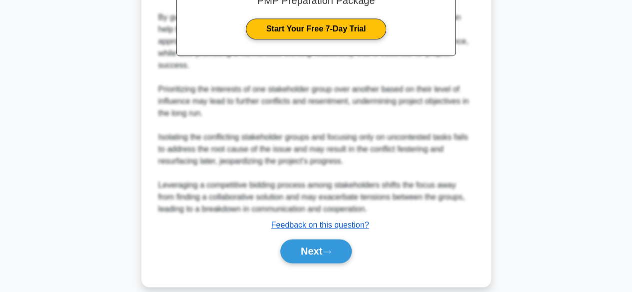
click at [341, 221] on u "Feedback on this question?" at bounding box center [320, 225] width 98 height 8
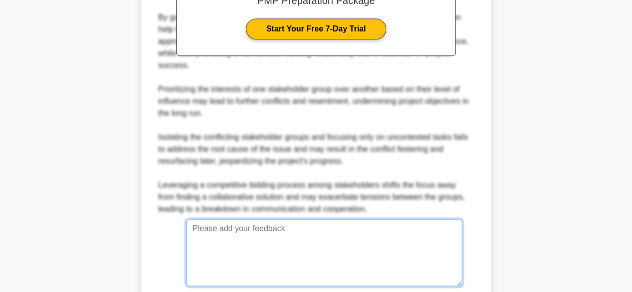
click at [328, 239] on textarea at bounding box center [324, 252] width 276 height 67
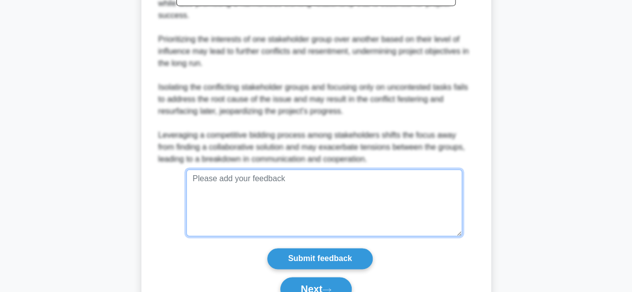
scroll to position [680, 0]
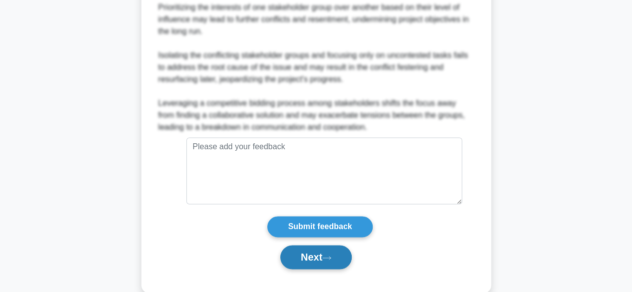
click at [331, 255] on icon at bounding box center [326, 257] width 9 height 5
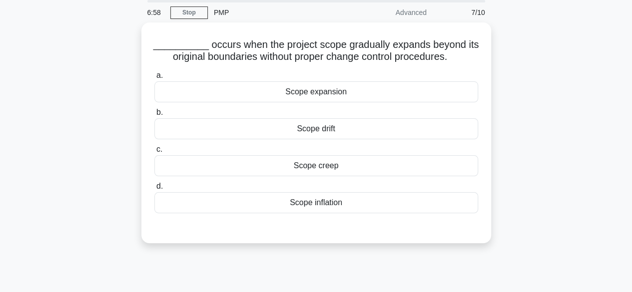
scroll to position [0, 0]
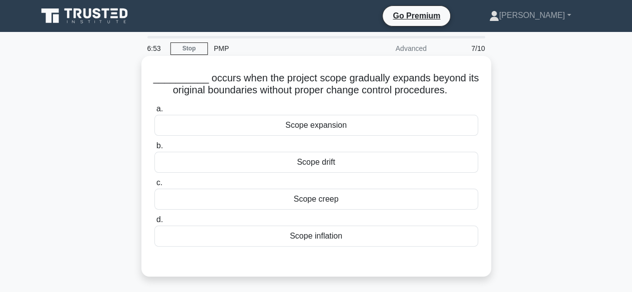
click at [359, 197] on div "Scope creep" at bounding box center [316, 199] width 324 height 21
click at [154, 186] on input "c. Scope creep" at bounding box center [154, 183] width 0 height 6
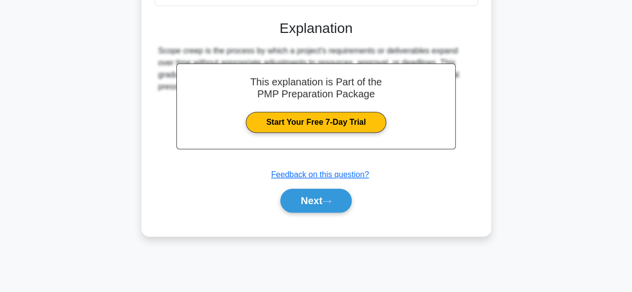
scroll to position [241, 0]
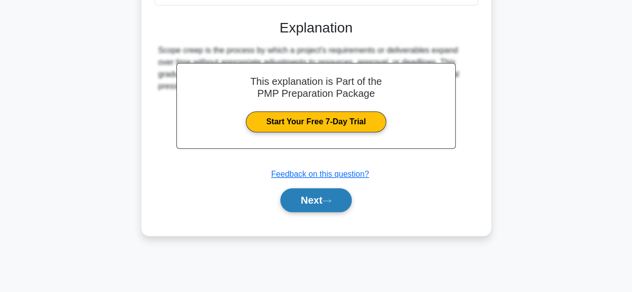
click at [340, 198] on button "Next" at bounding box center [315, 200] width 71 height 24
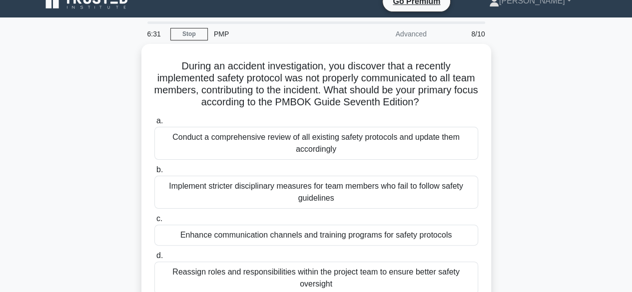
scroll to position [14, 0]
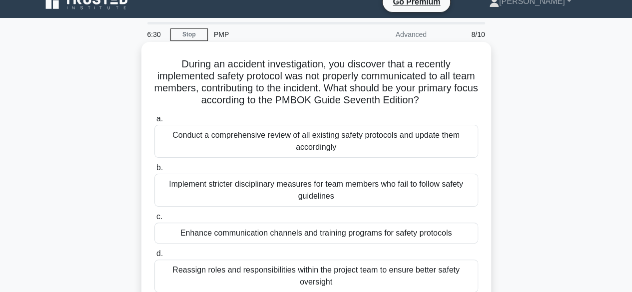
click at [448, 150] on div "Conduct a comprehensive review of all existing safety protocols and update them…" at bounding box center [316, 141] width 324 height 33
click at [154, 122] on input "a. Conduct a comprehensive review of all existing safety protocols and update t…" at bounding box center [154, 119] width 0 height 6
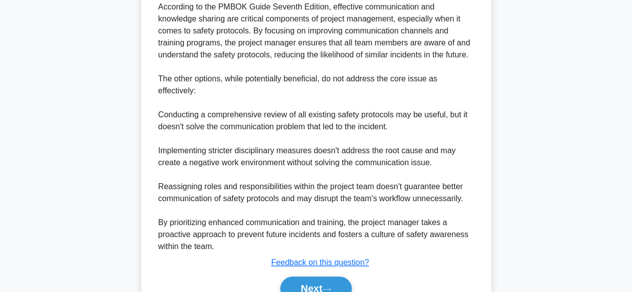
scroll to position [455, 0]
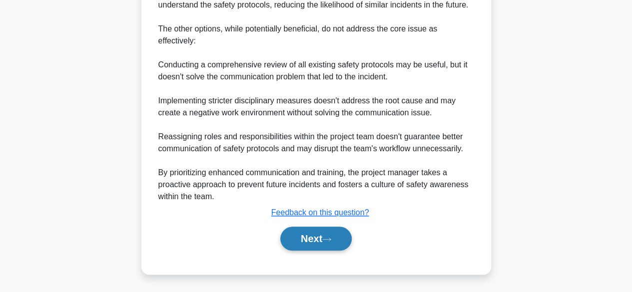
click at [331, 237] on icon at bounding box center [326, 239] width 9 height 5
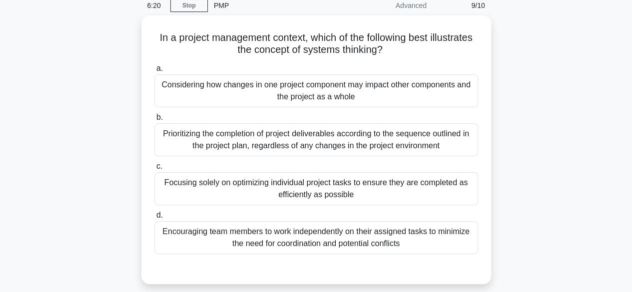
scroll to position [40, 0]
click at [356, 96] on div "Considering how changes in one project component may impact other components an…" at bounding box center [316, 91] width 324 height 33
click at [154, 72] on input "a. Considering how changes in one project component may impact other components…" at bounding box center [154, 69] width 0 height 6
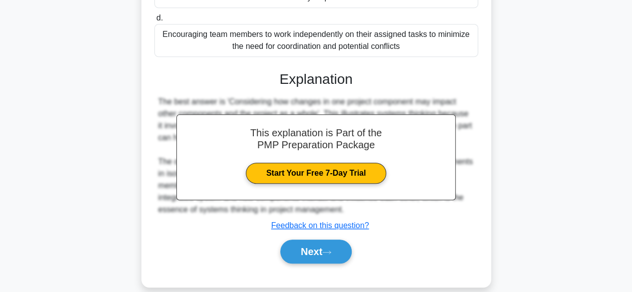
scroll to position [250, 0]
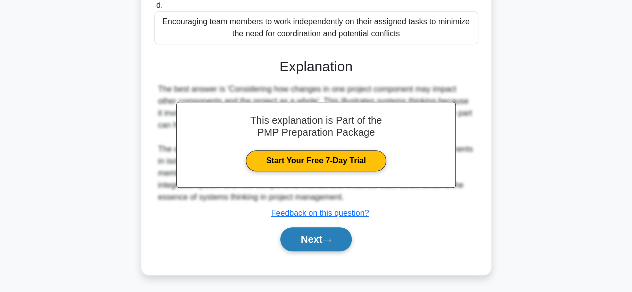
click at [330, 235] on button "Next" at bounding box center [315, 239] width 71 height 24
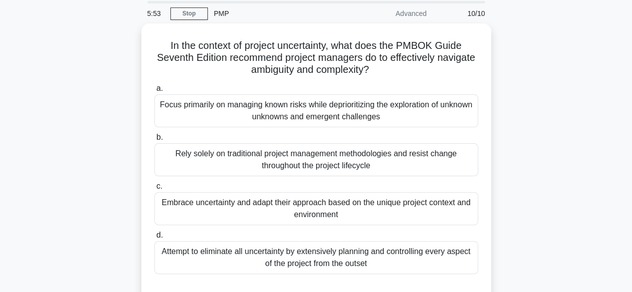
scroll to position [34, 0]
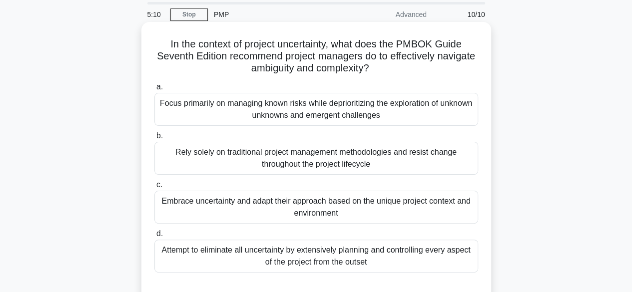
click at [357, 216] on div "Embrace uncertainty and adapt their approach based on the unique project contex…" at bounding box center [316, 207] width 324 height 33
click at [154, 188] on input "c. Embrace uncertainty and adapt their approach based on the unique project con…" at bounding box center [154, 185] width 0 height 6
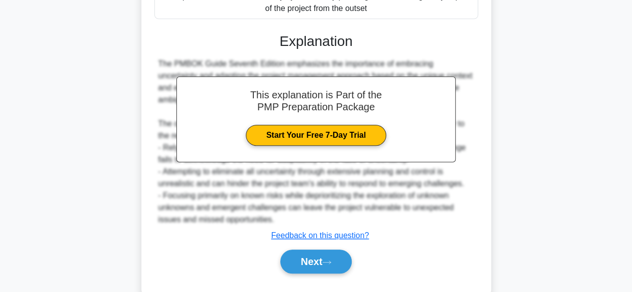
scroll to position [310, 0]
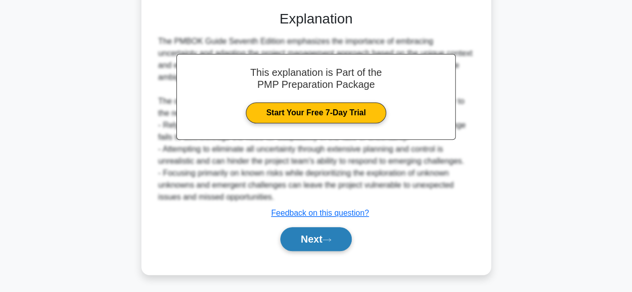
click at [319, 242] on button "Next" at bounding box center [315, 239] width 71 height 24
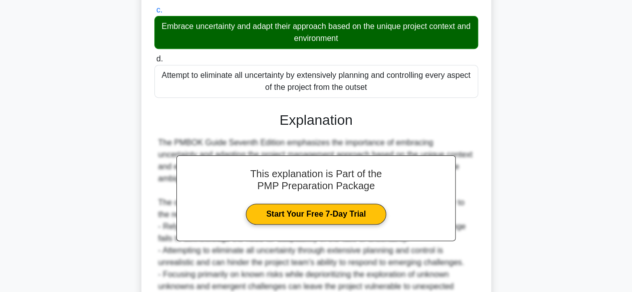
scroll to position [207, 0]
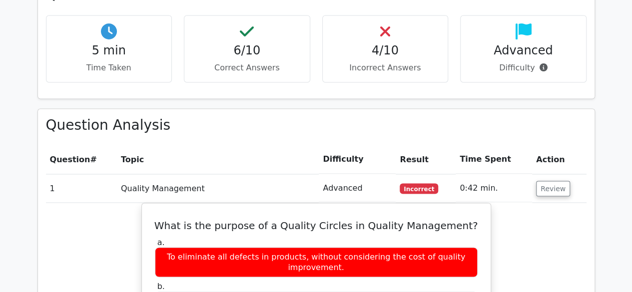
scroll to position [788, 0]
